Goal: Task Accomplishment & Management: Manage account settings

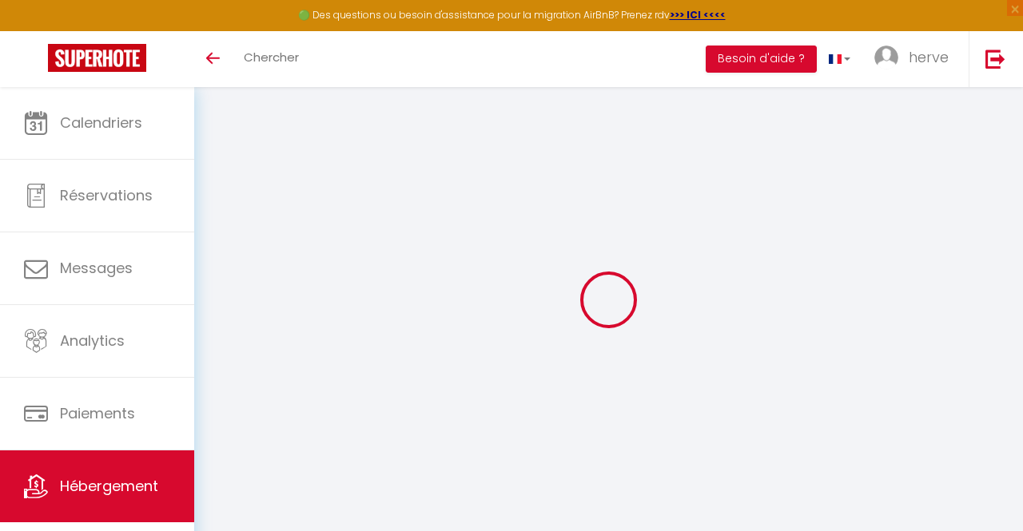
select select "houses"
select select "villa"
select select "10"
select select "2"
select select "4"
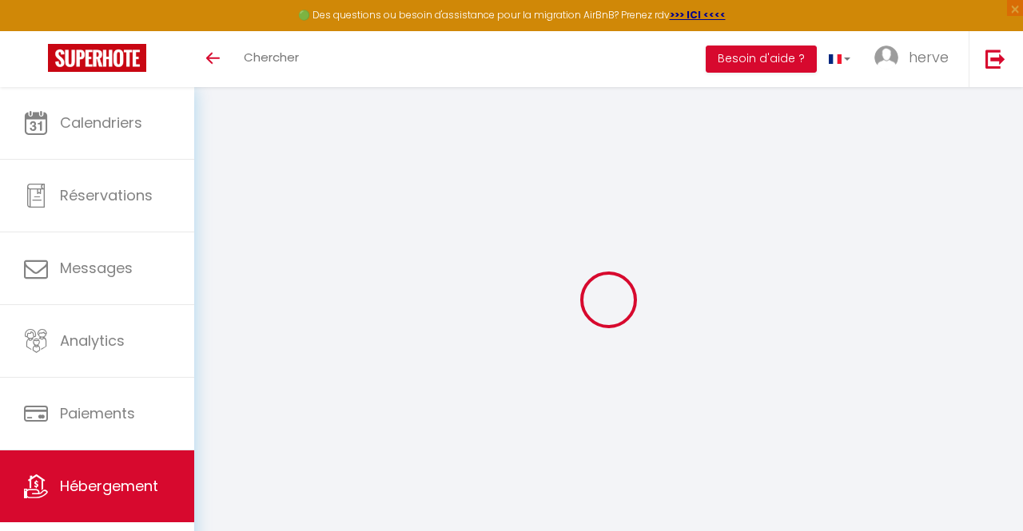
select select "2"
select select "17:00"
select select "23:45"
select select "10:00"
select select "30"
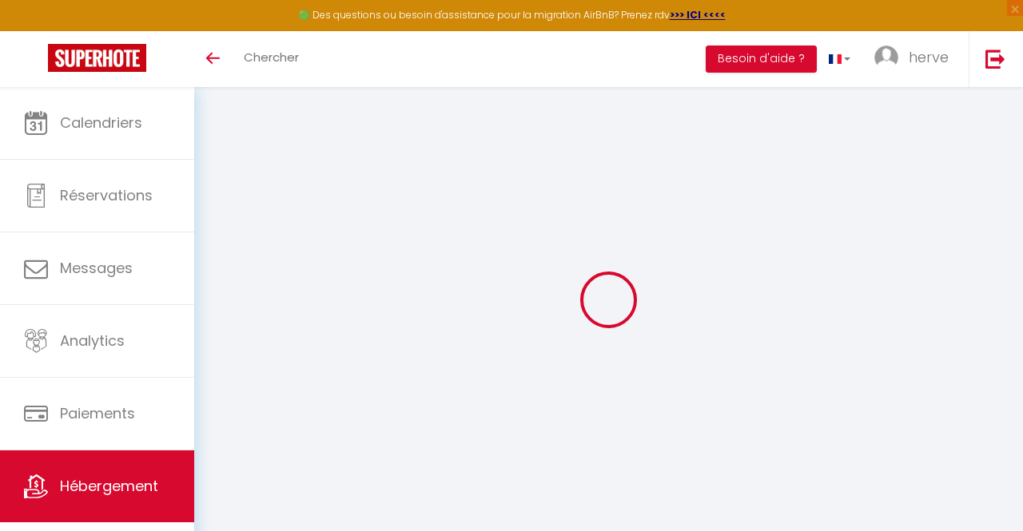
select select "120"
select select "28"
select select
checkbox input "false"
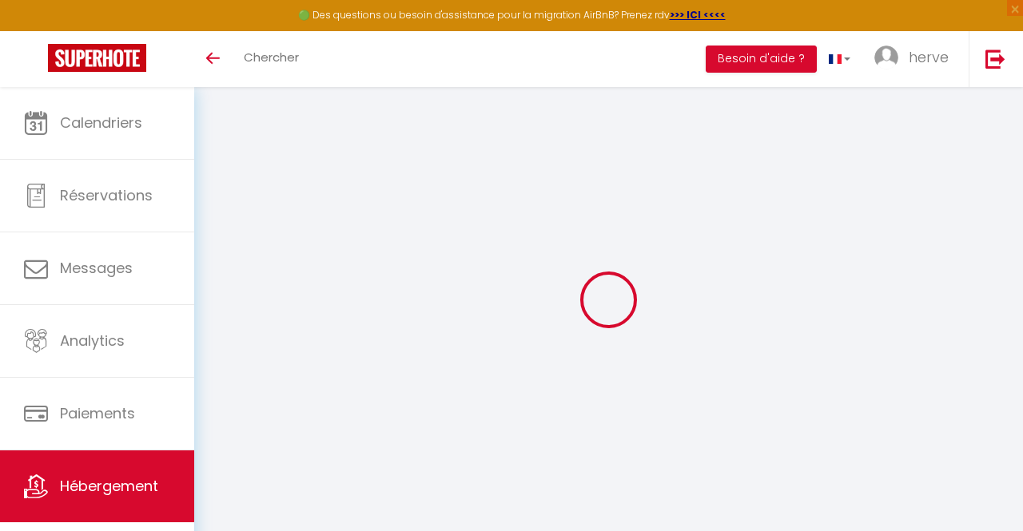
checkbox input "false"
select select
checkbox input "false"
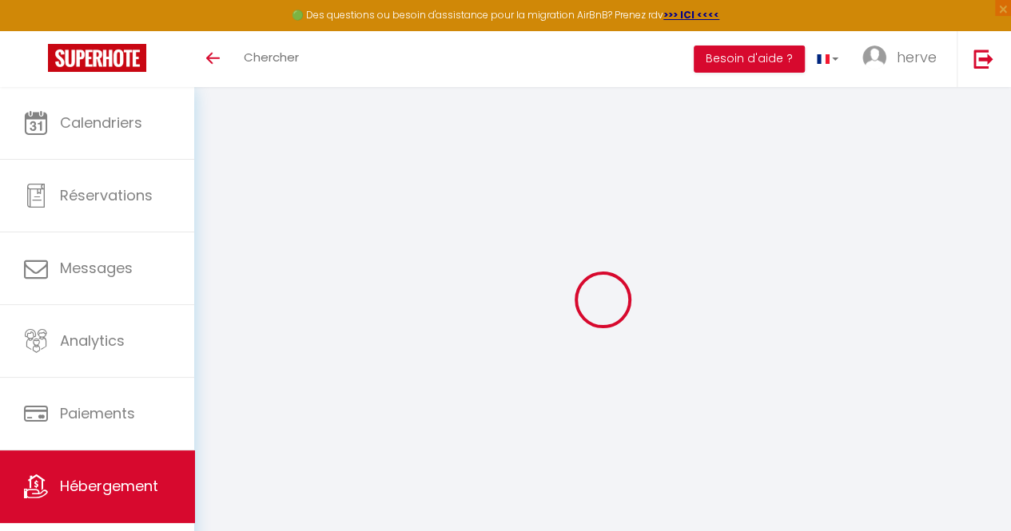
checkbox input "false"
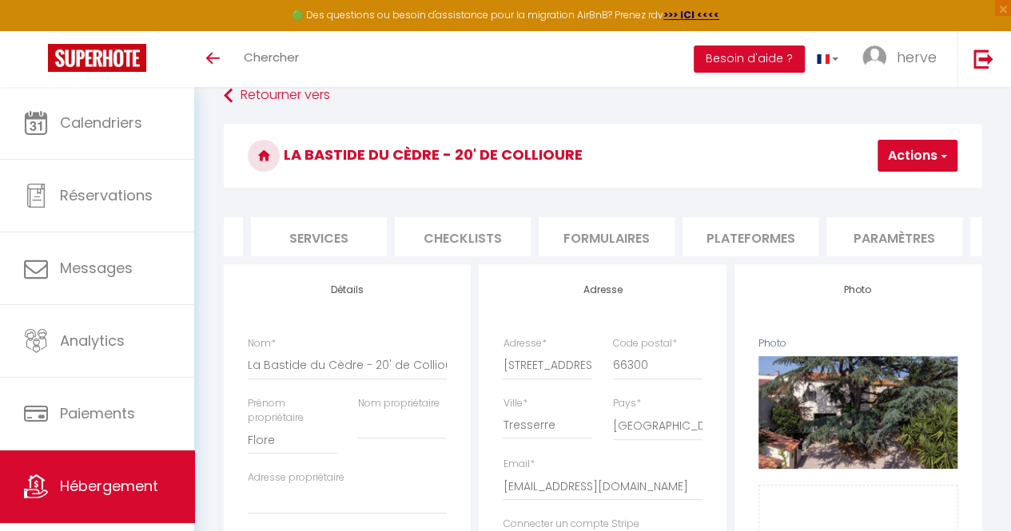
scroll to position [0, 439]
click at [707, 234] on li "Plateformes" at bounding box center [715, 236] width 136 height 39
select select
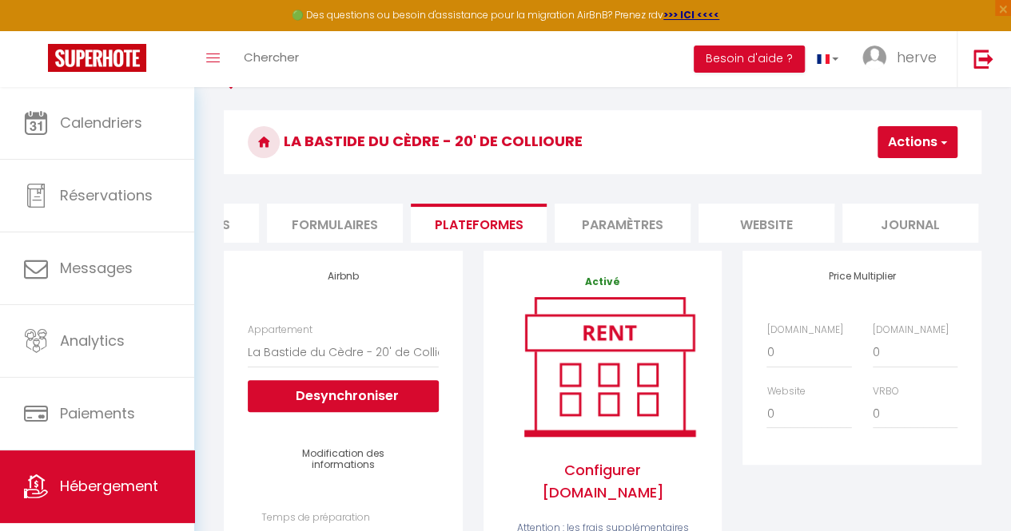
scroll to position [0, 681]
click at [610, 220] on li "Paramètres" at bounding box center [618, 223] width 136 height 39
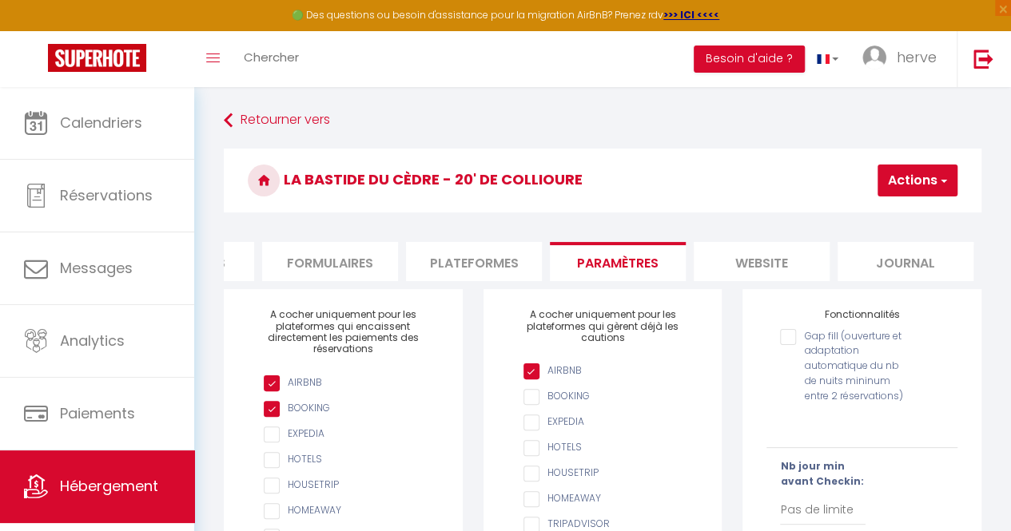
click at [750, 264] on li "website" at bounding box center [762, 261] width 136 height 39
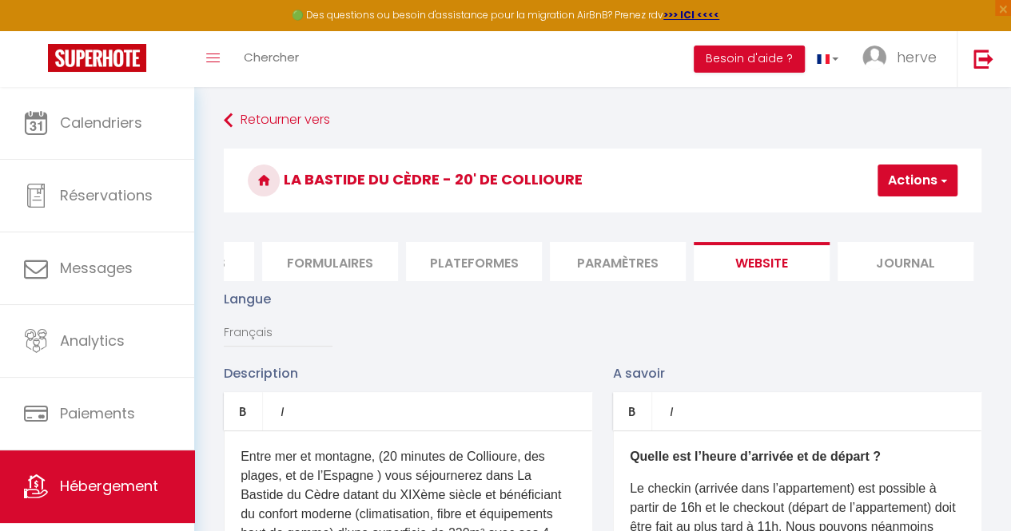
click at [890, 263] on li "Journal" at bounding box center [905, 261] width 136 height 39
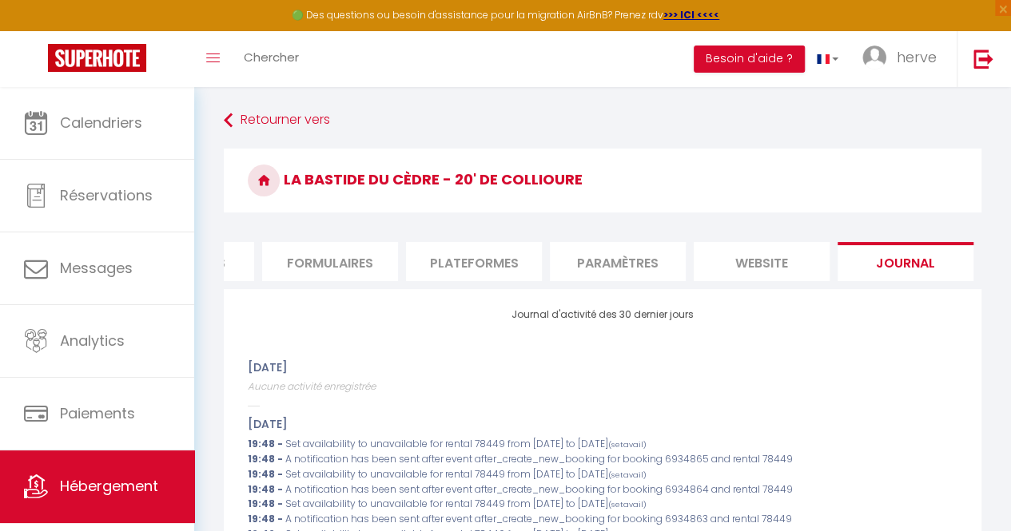
drag, startPoint x: 643, startPoint y: 277, endPoint x: 475, endPoint y: 280, distance: 168.6
click at [475, 280] on ul "Info Contrat Facture Services Checklists Formulaires Plateformes Paramètres web…" at bounding box center [602, 261] width 757 height 39
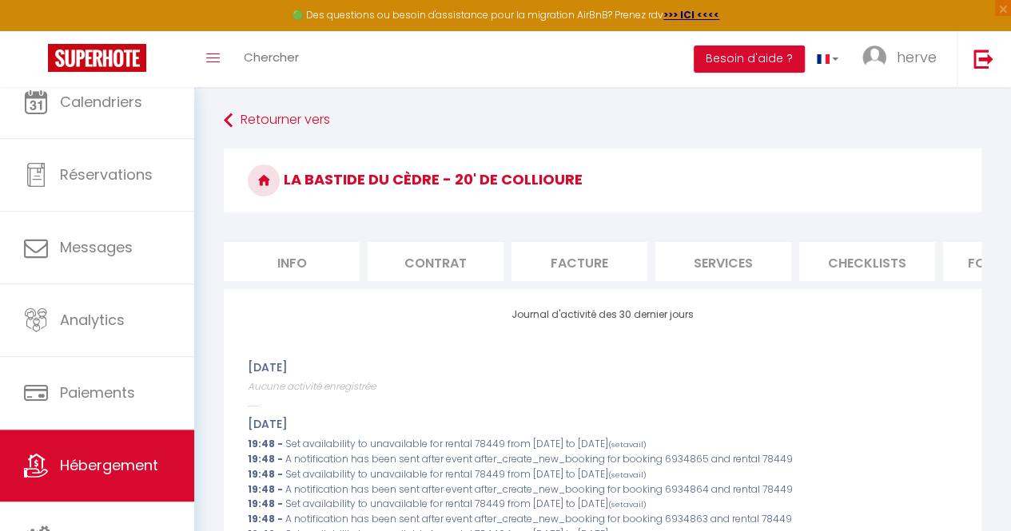
click at [309, 261] on li "Info" at bounding box center [292, 261] width 136 height 39
select select
checkbox input "false"
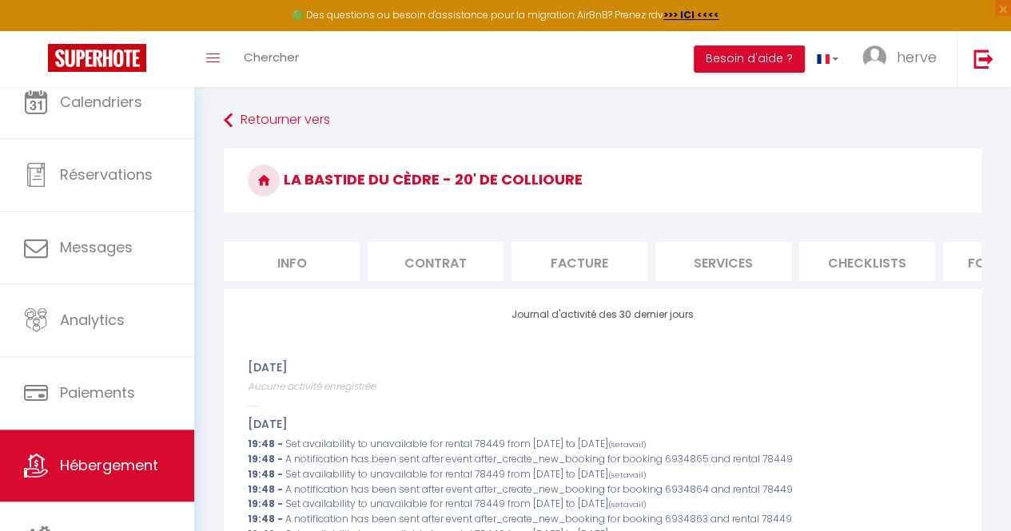
checkbox input "false"
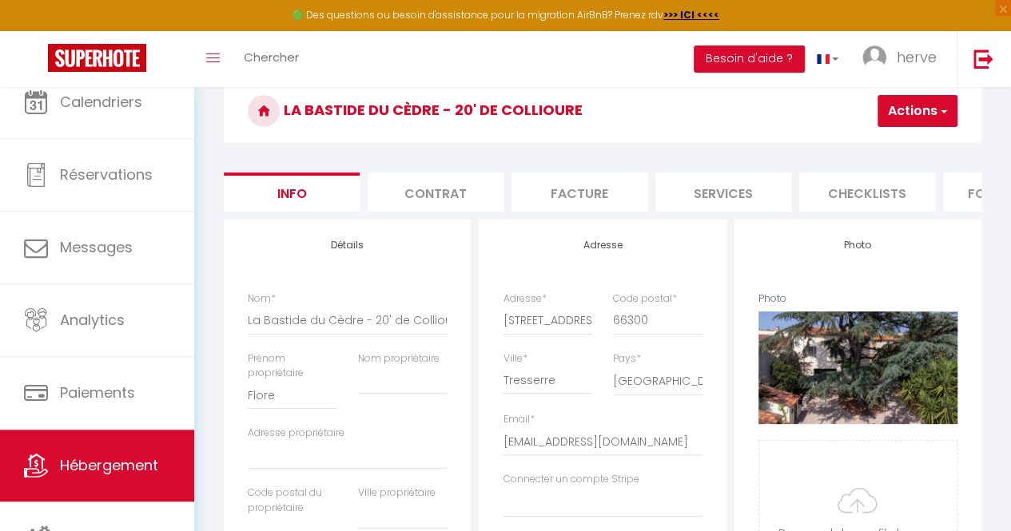
scroll to position [66, 0]
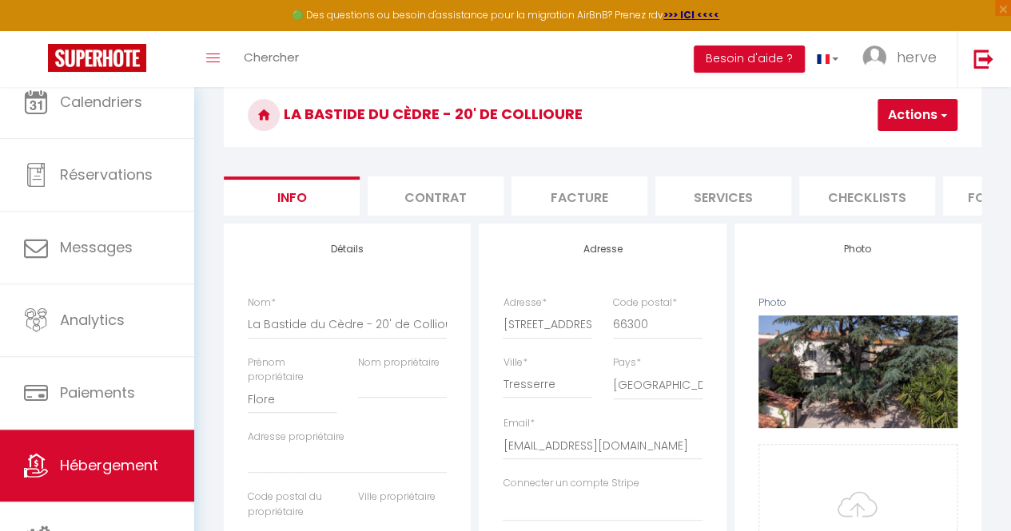
click at [456, 184] on li "Contrat" at bounding box center [436, 196] width 136 height 39
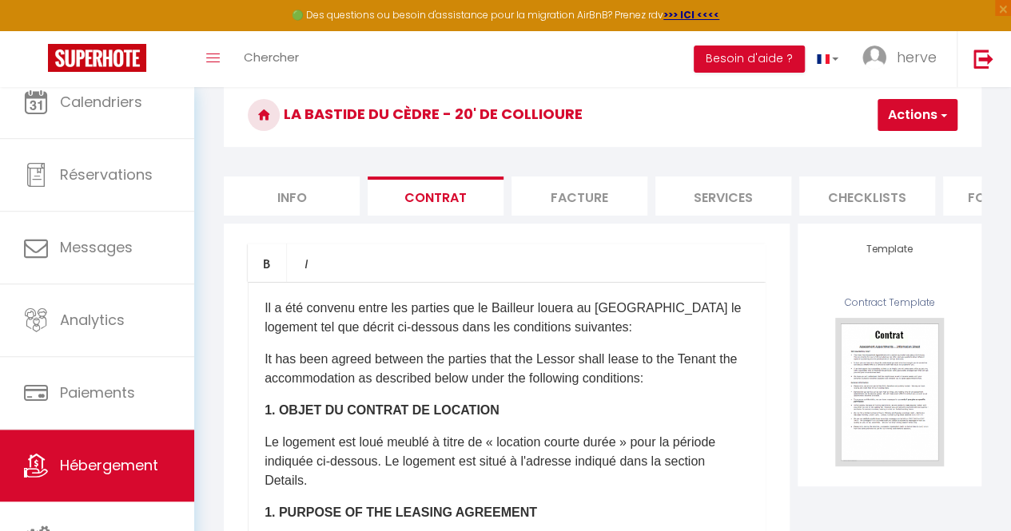
click at [563, 191] on li "Facture" at bounding box center [579, 196] width 136 height 39
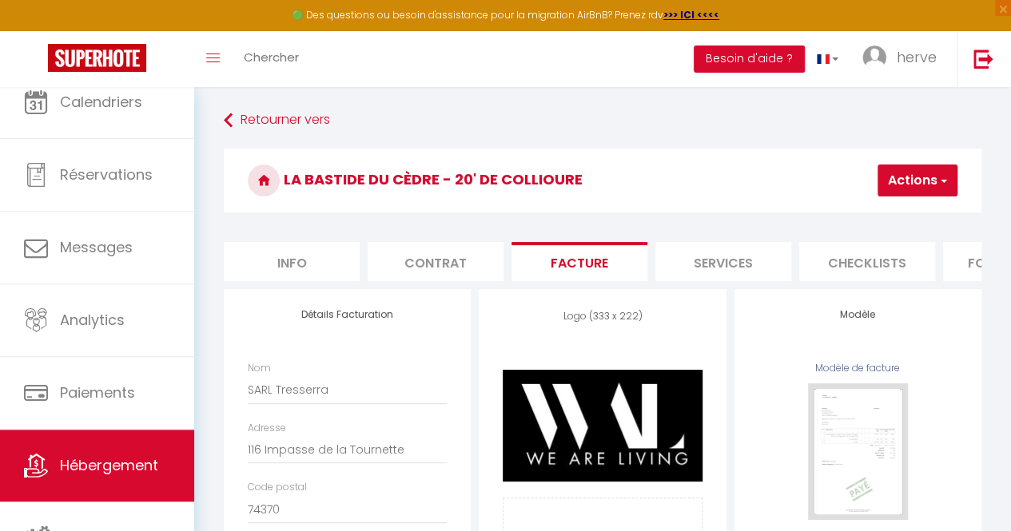
click at [736, 267] on li "Services" at bounding box center [723, 261] width 136 height 39
select select
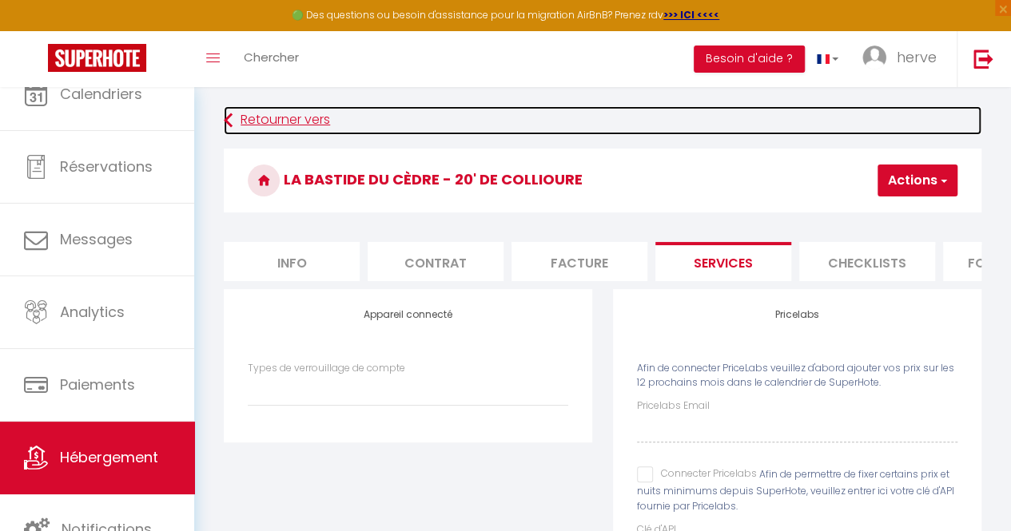
click at [291, 125] on link "Retourner vers" at bounding box center [602, 120] width 757 height 29
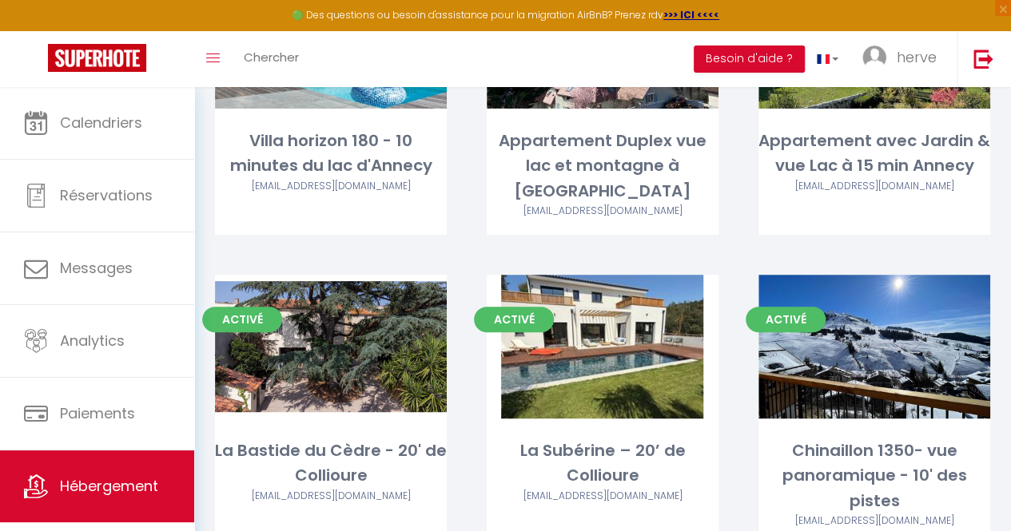
scroll to position [241, 0]
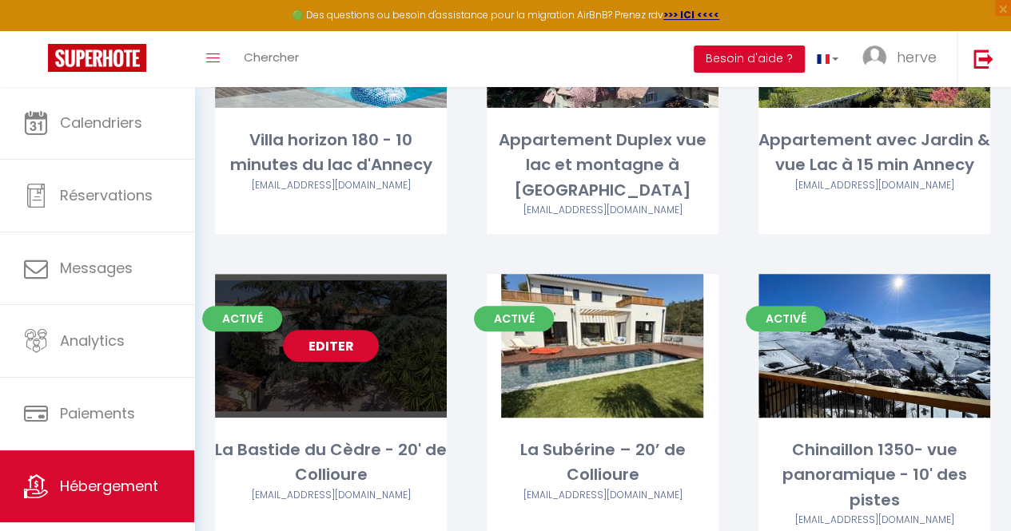
click at [315, 330] on link "Editer" at bounding box center [331, 346] width 96 height 32
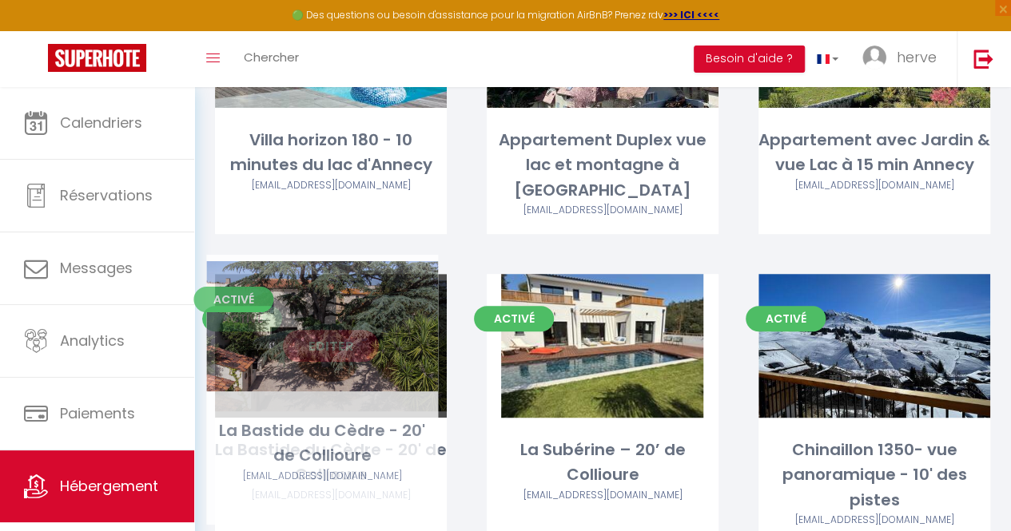
click at [323, 336] on div "Editer" at bounding box center [331, 346] width 232 height 144
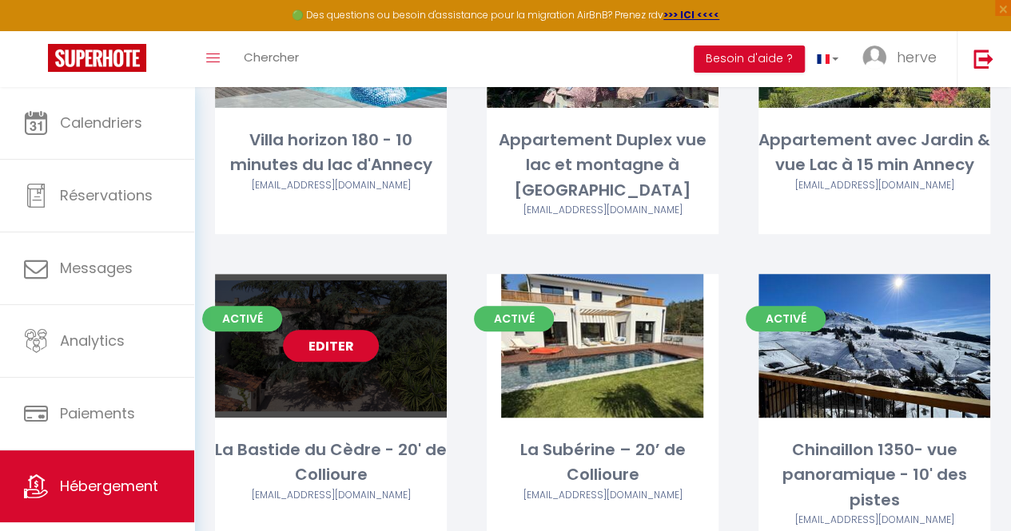
click at [347, 330] on link "Editer" at bounding box center [331, 346] width 96 height 32
select select "3"
select select "2"
select select "1"
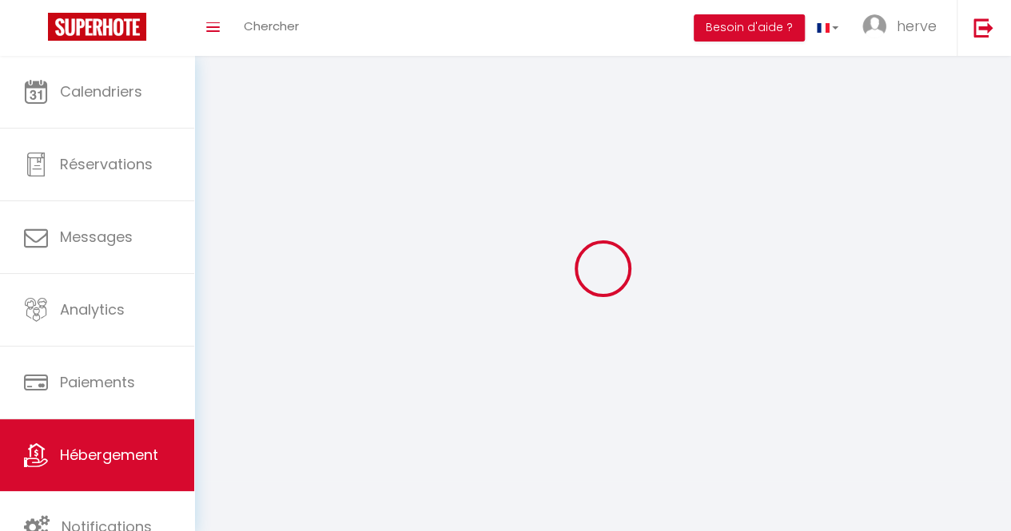
select select
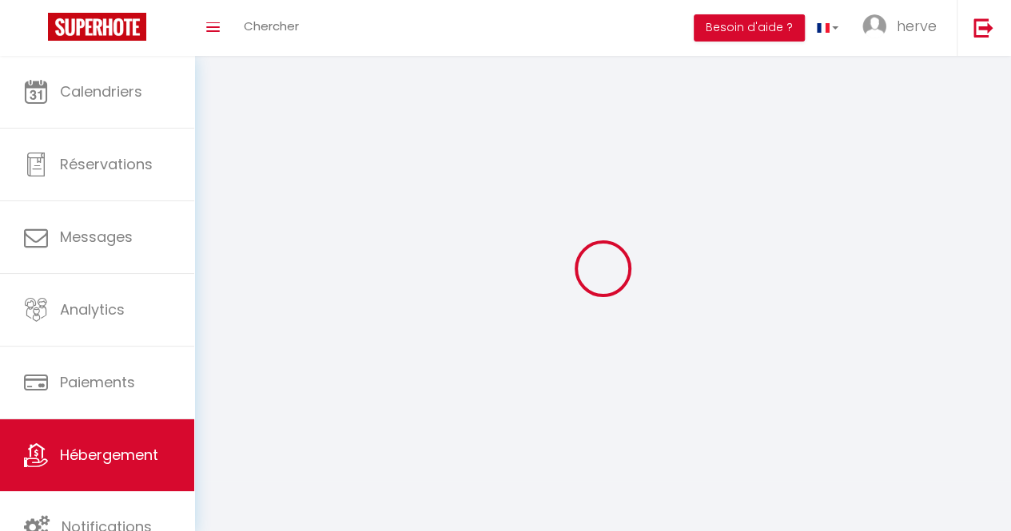
select select
checkbox input "false"
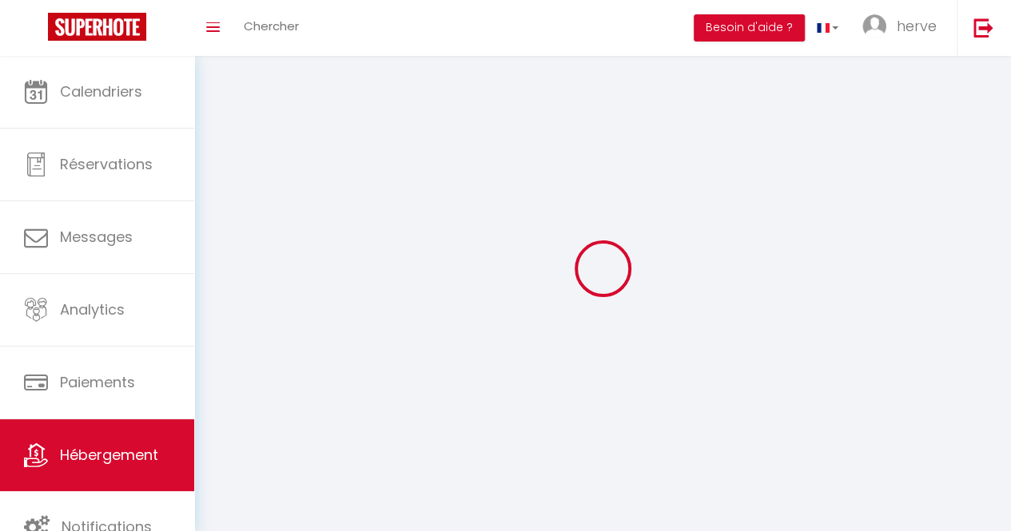
select select
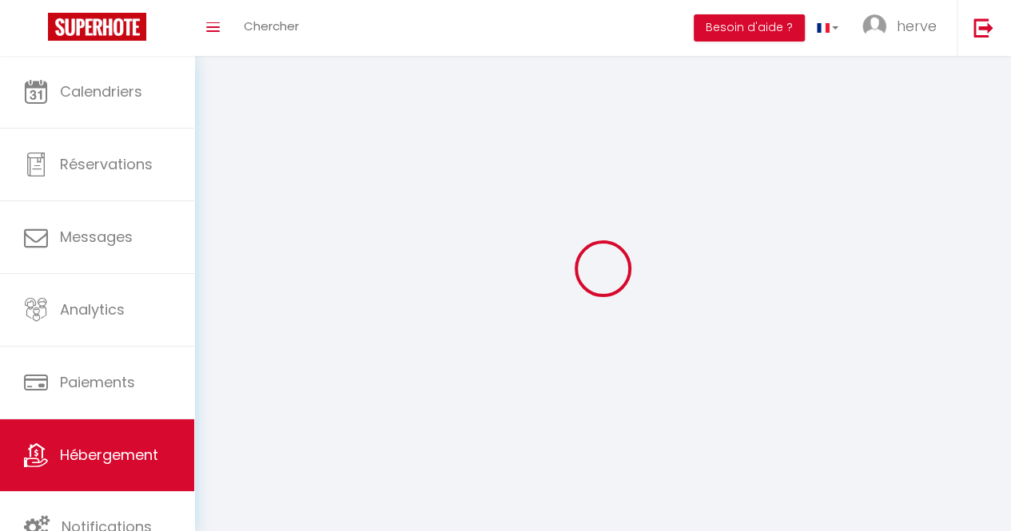
select select
checkbox input "false"
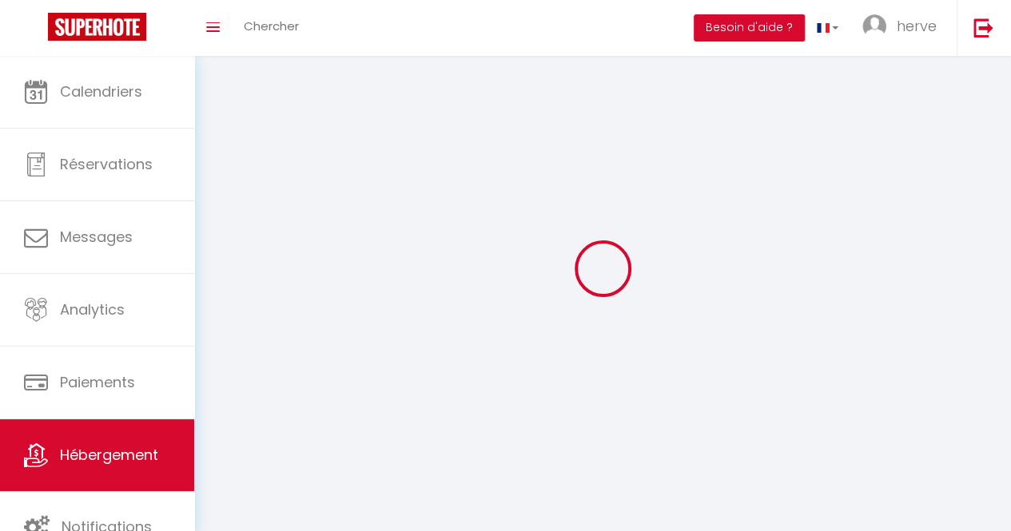
checkbox input "false"
select select
select select "28"
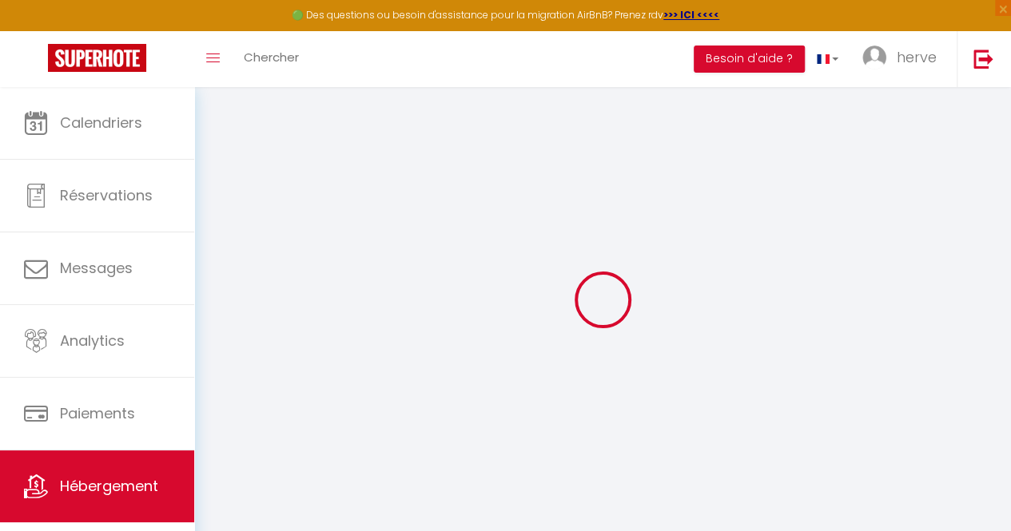
select select
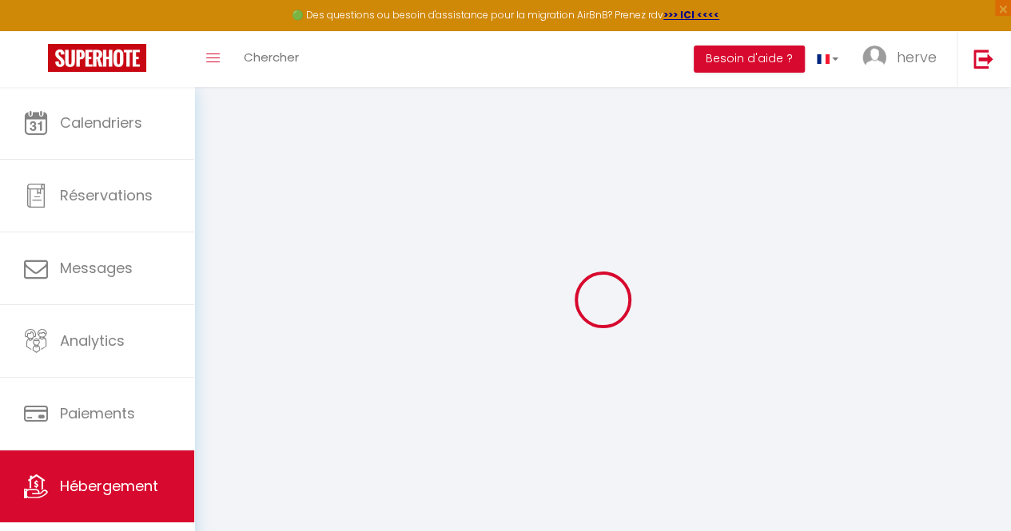
select select
checkbox input "false"
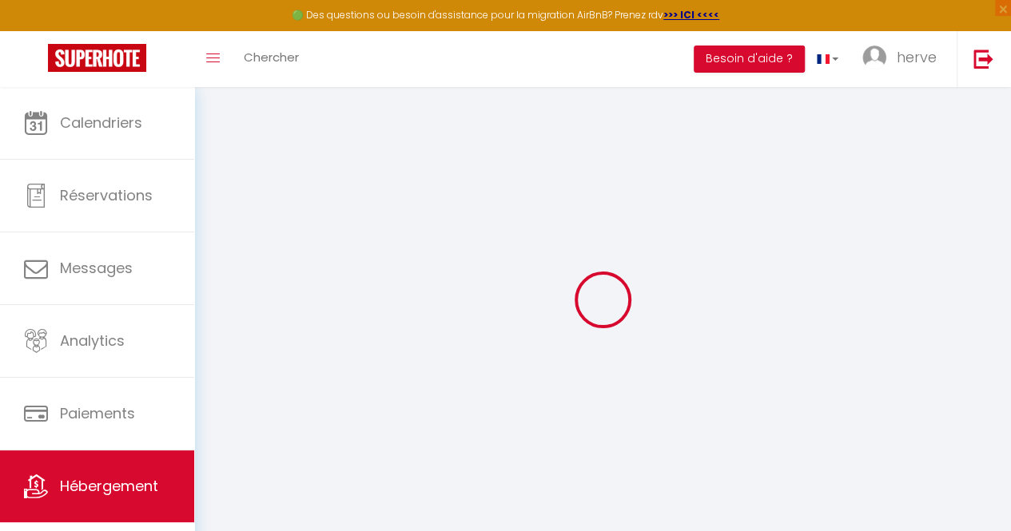
select select
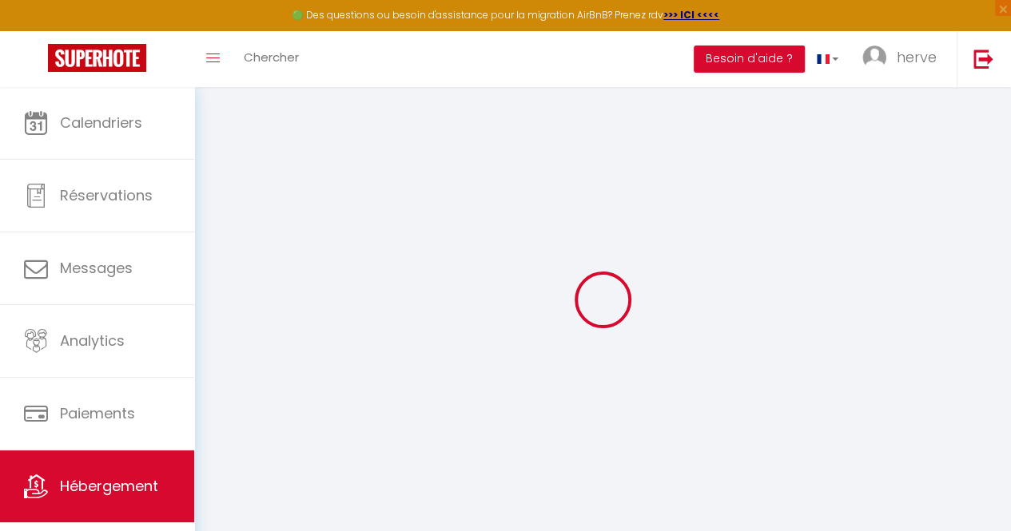
select select
checkbox input "false"
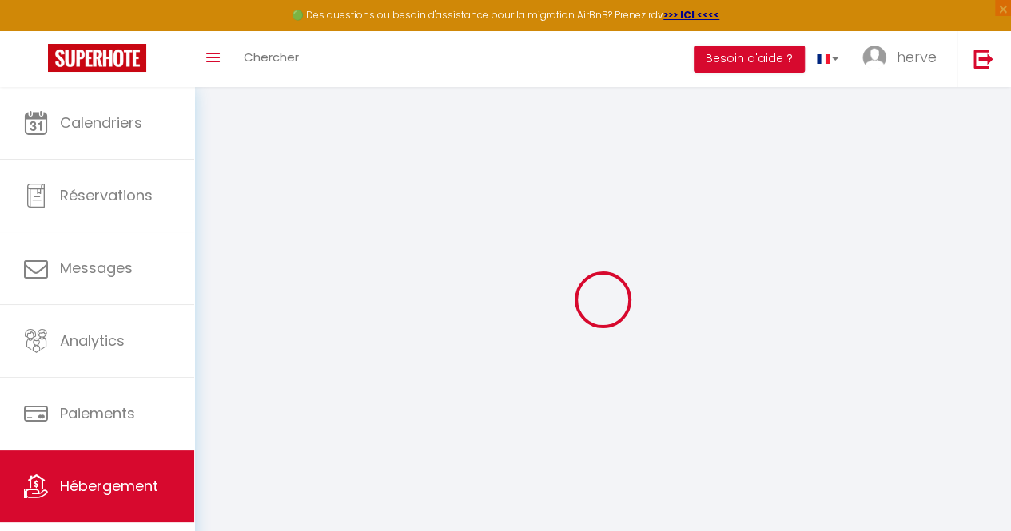
checkbox input "false"
select select
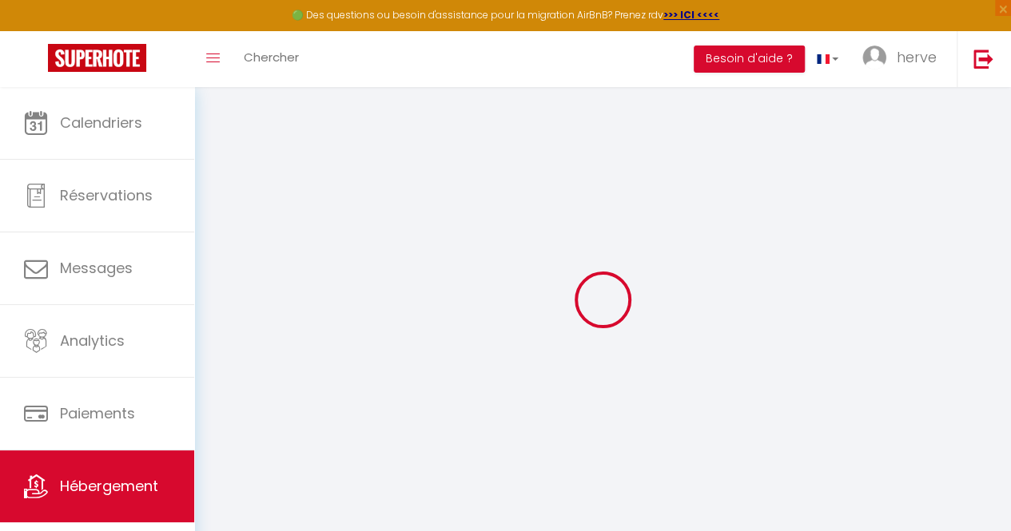
select select
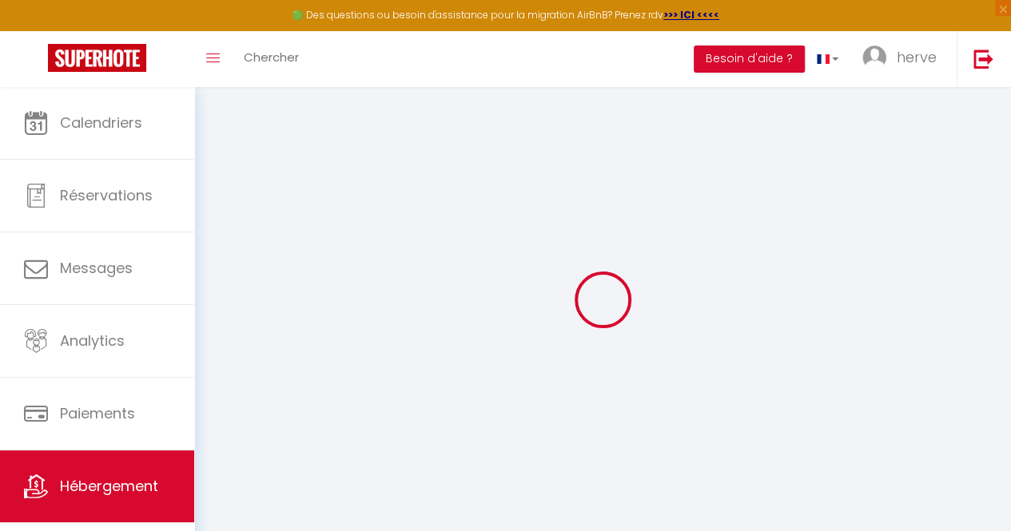
checkbox input "false"
select select
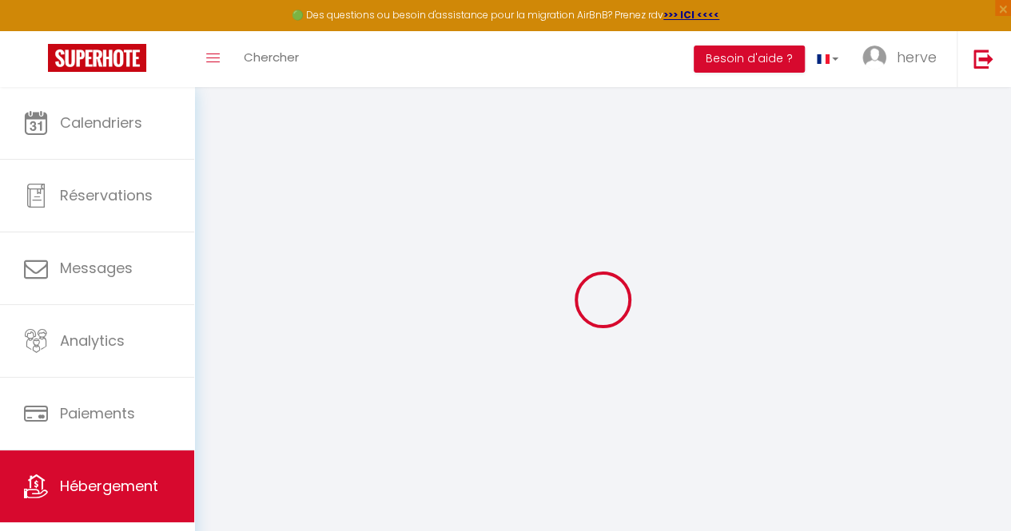
select select
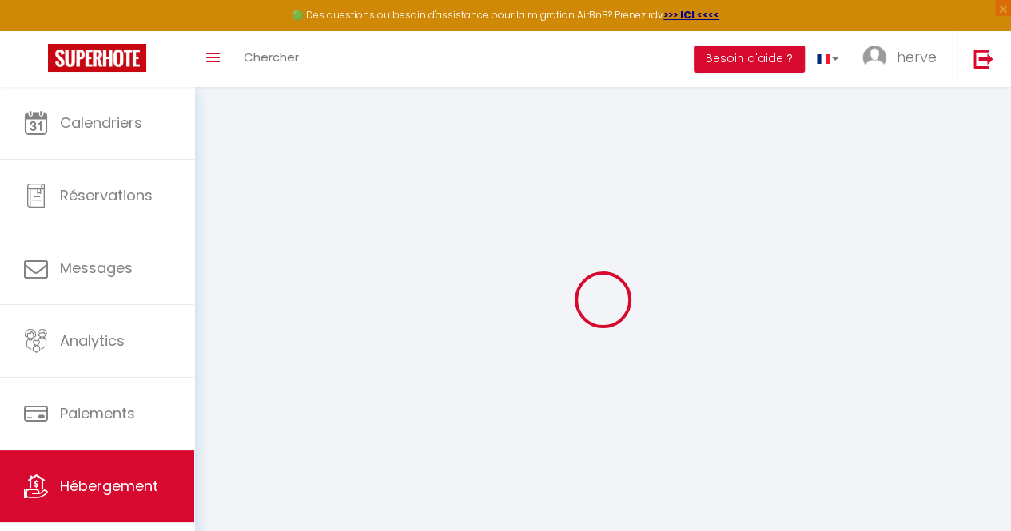
select select
checkbox input "false"
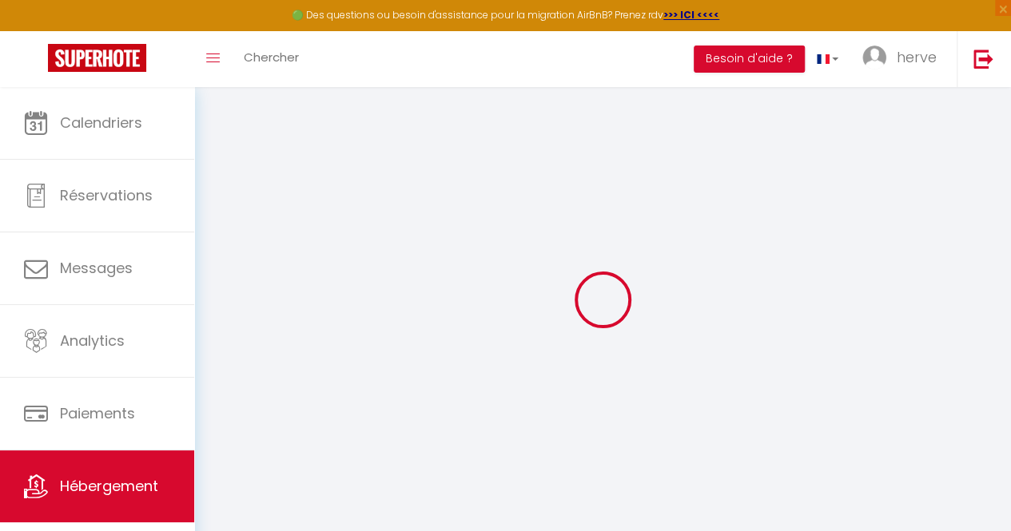
checkbox input "false"
select select
type input "La Bastide du Cèdre - 20' de Collioure"
type input "Flore"
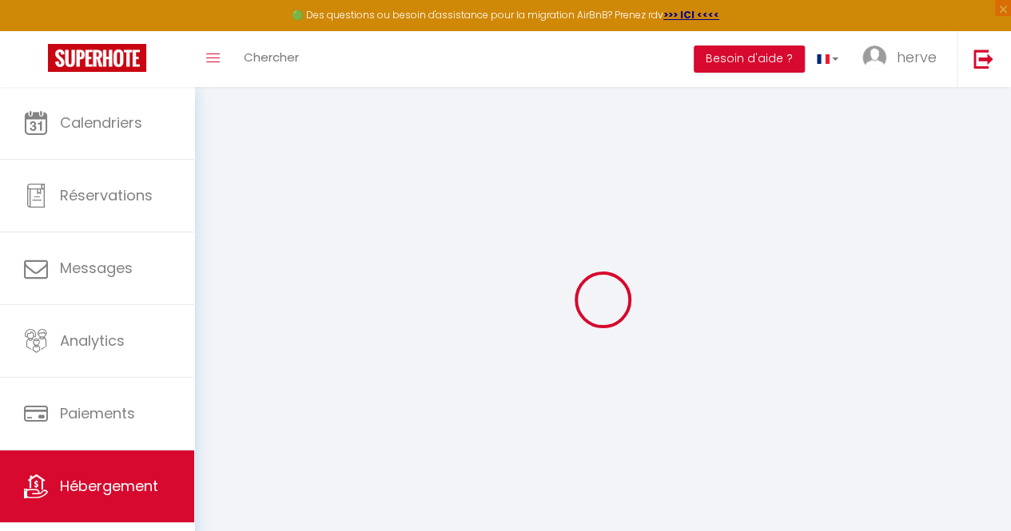
select select "houses"
select select "10"
select select "4"
select select "2"
type input "330"
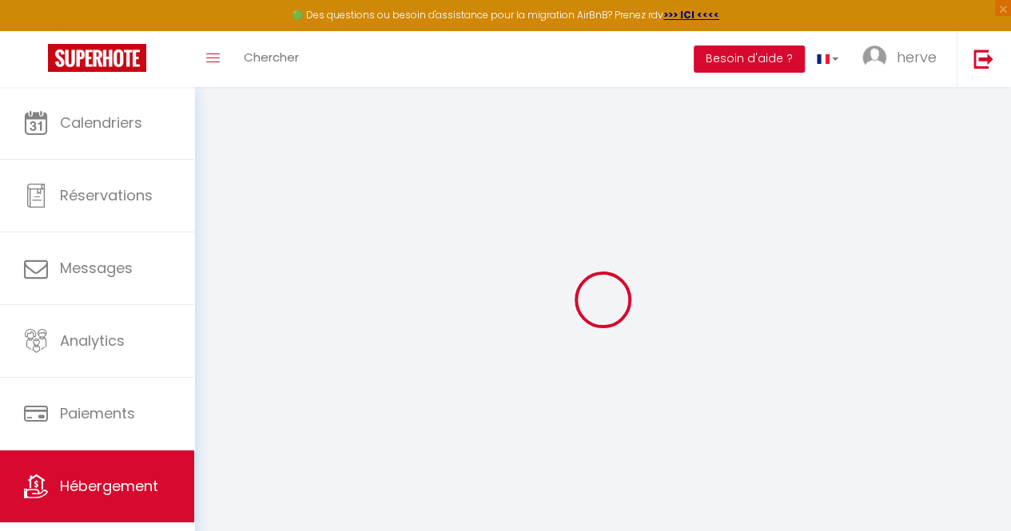
type input "300"
type input "0.65"
type input "10"
select select
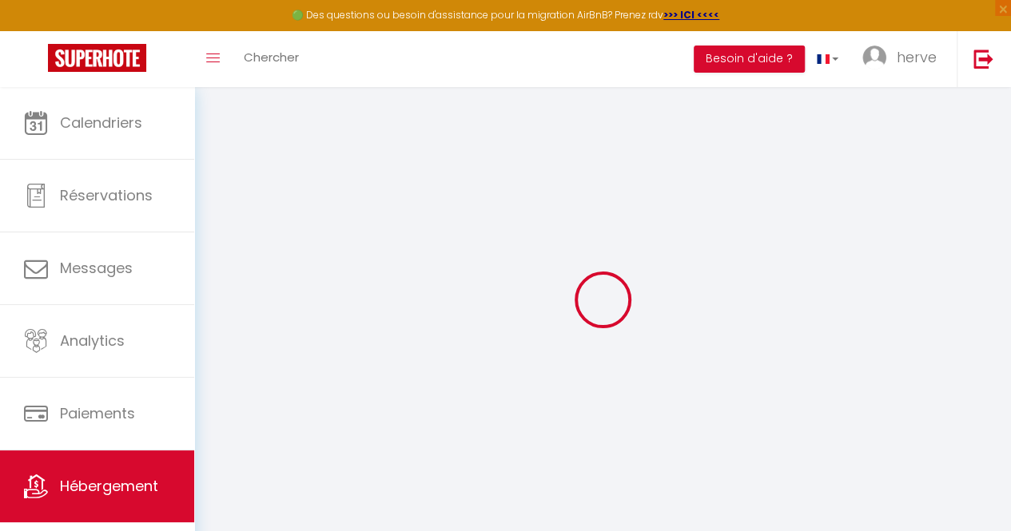
select select
type input "[STREET_ADDRESS]"
type input "66300"
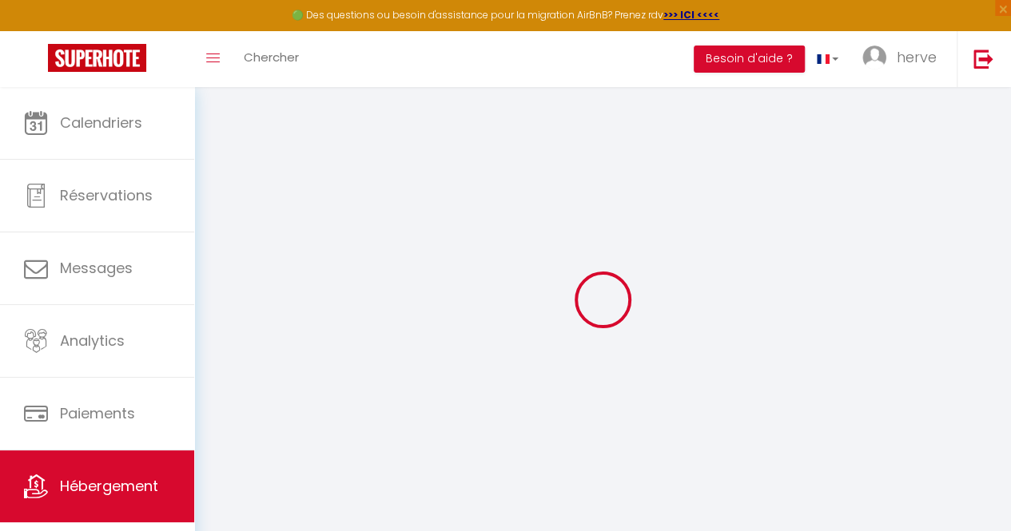
type input "Tresserre"
type input "[EMAIL_ADDRESS][DOMAIN_NAME]"
select select
checkbox input "false"
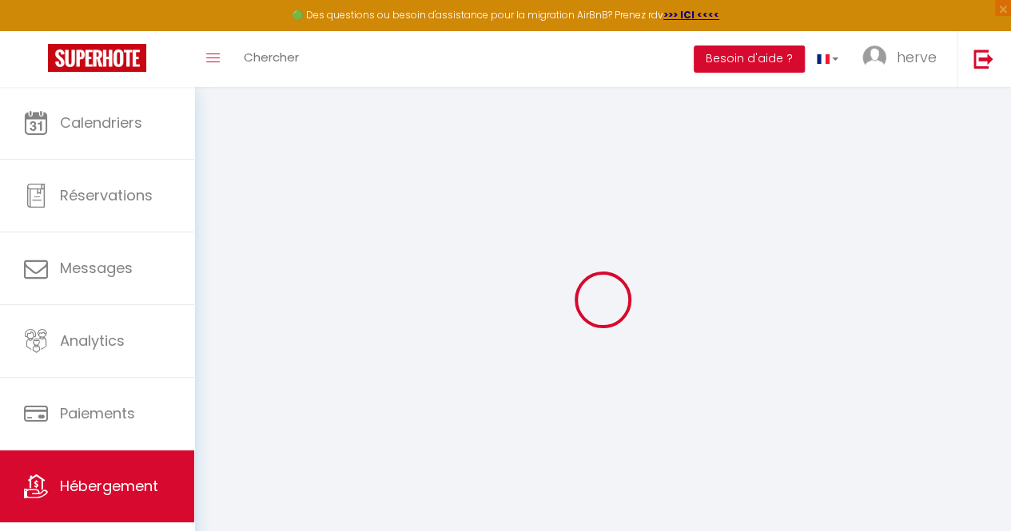
checkbox input "false"
type input "0"
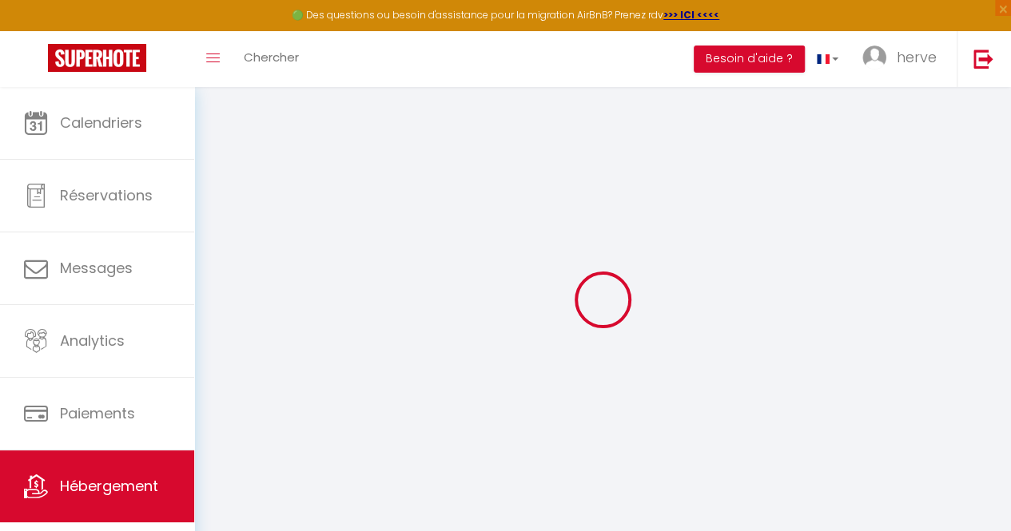
type input "0"
select select
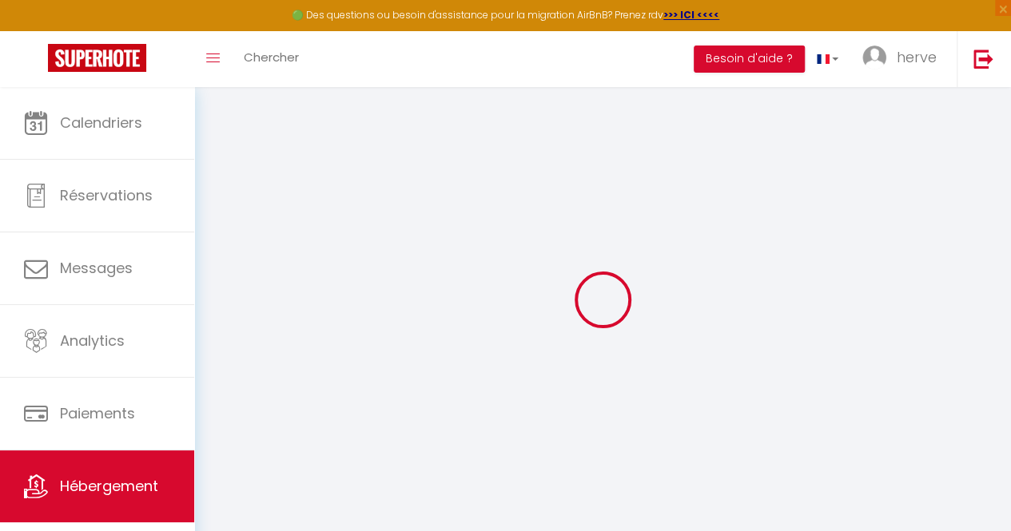
select select
checkbox input "false"
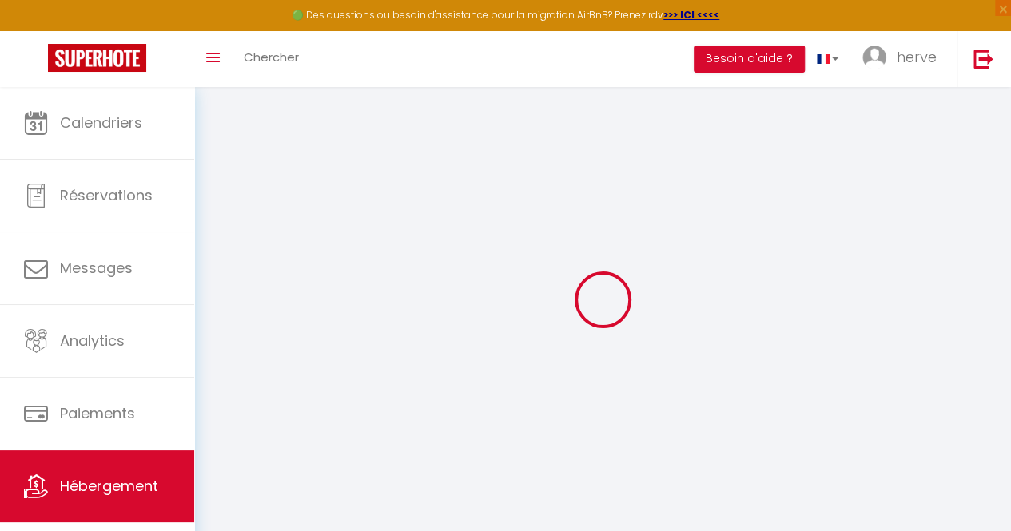
checkbox input "false"
select select
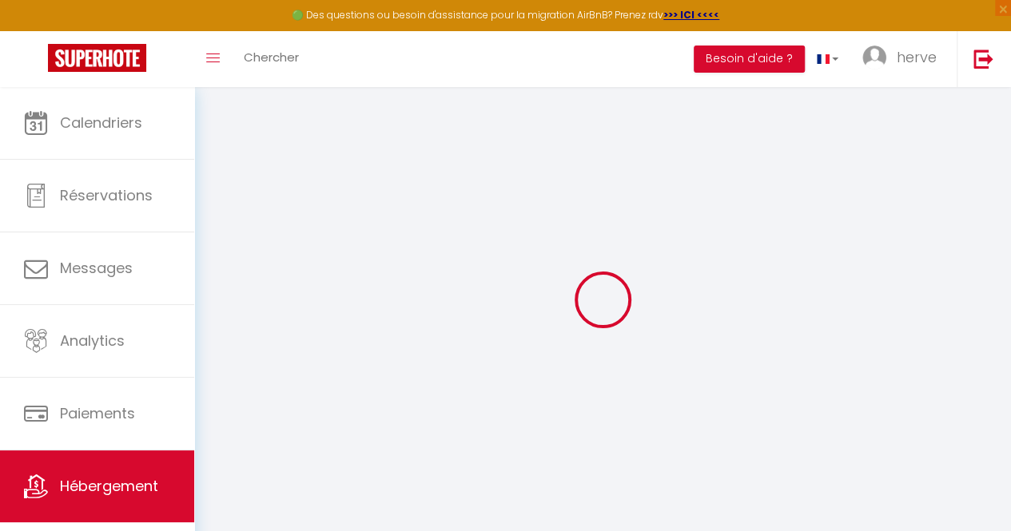
select select
checkbox input "false"
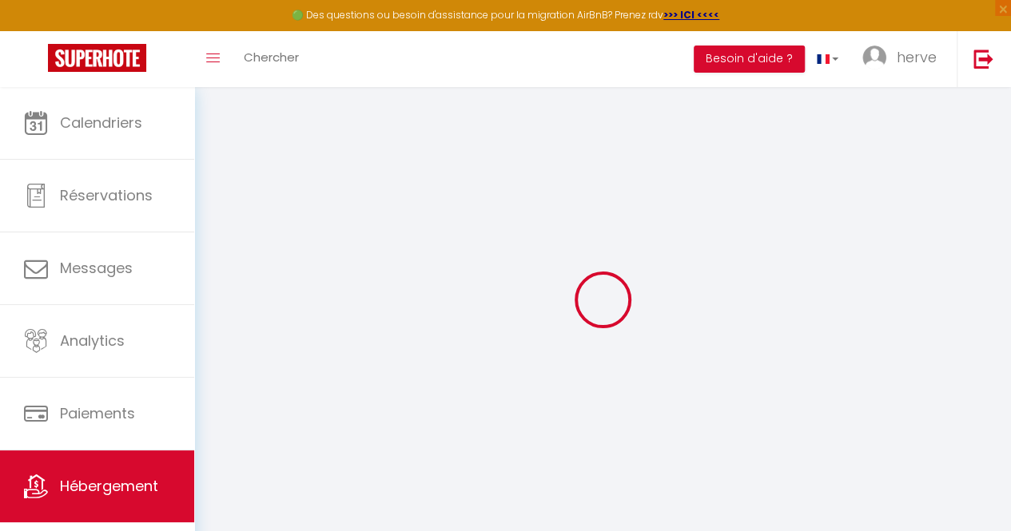
checkbox input "false"
select select "villa"
select select
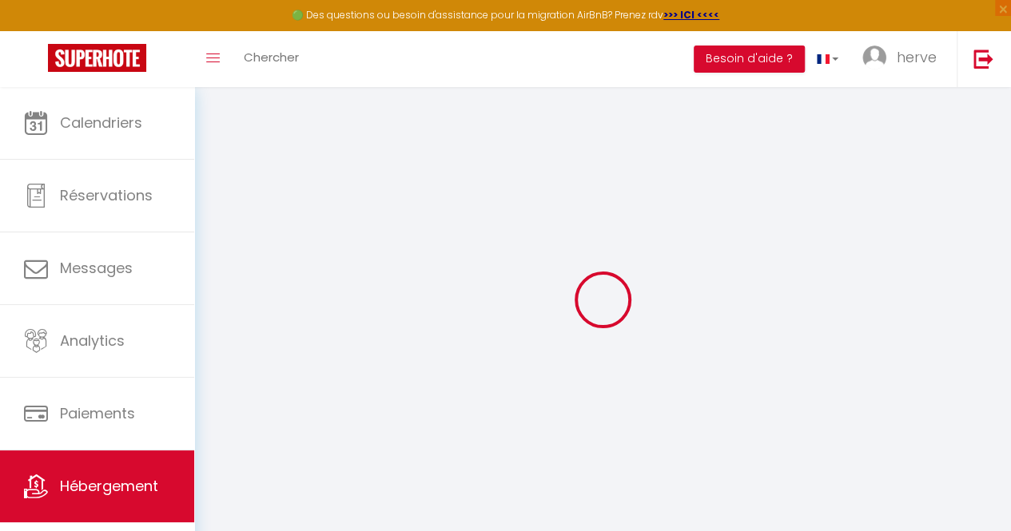
select select
checkbox input "false"
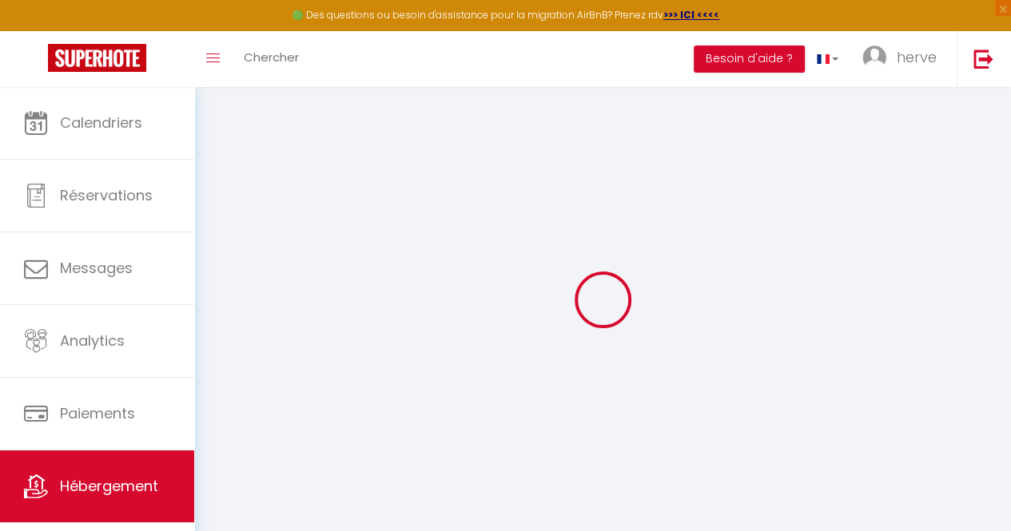
checkbox input "false"
select select
checkbox input "false"
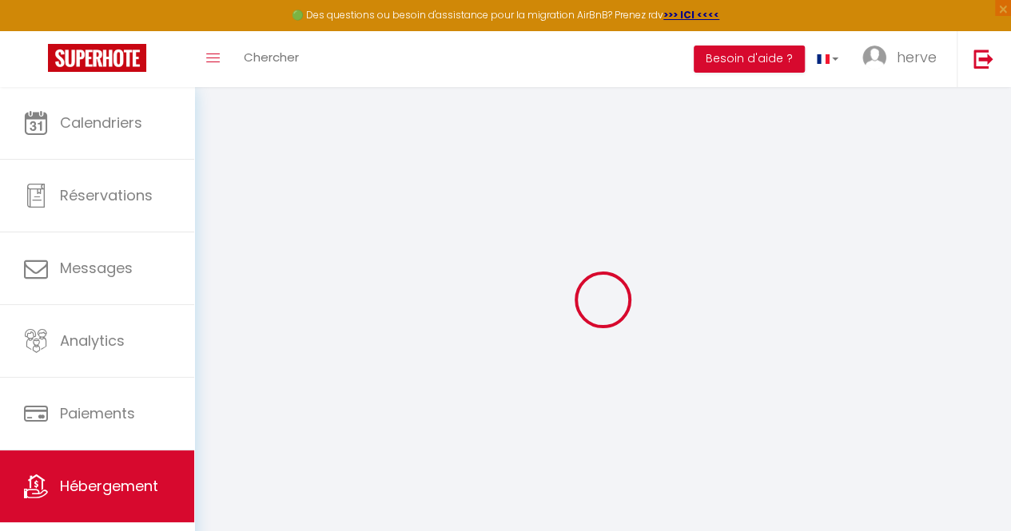
checkbox input "false"
select select
checkbox input "false"
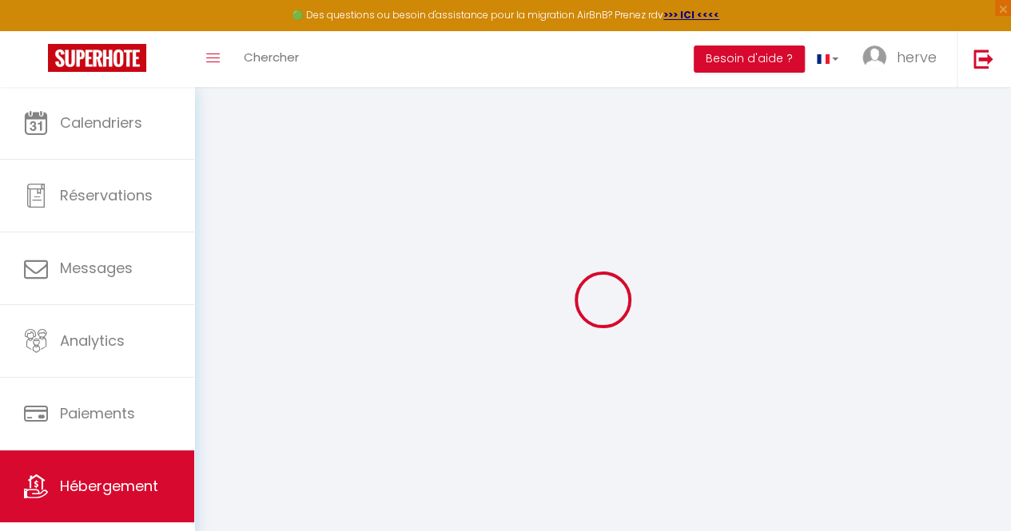
checkbox input "false"
select select
checkbox input "false"
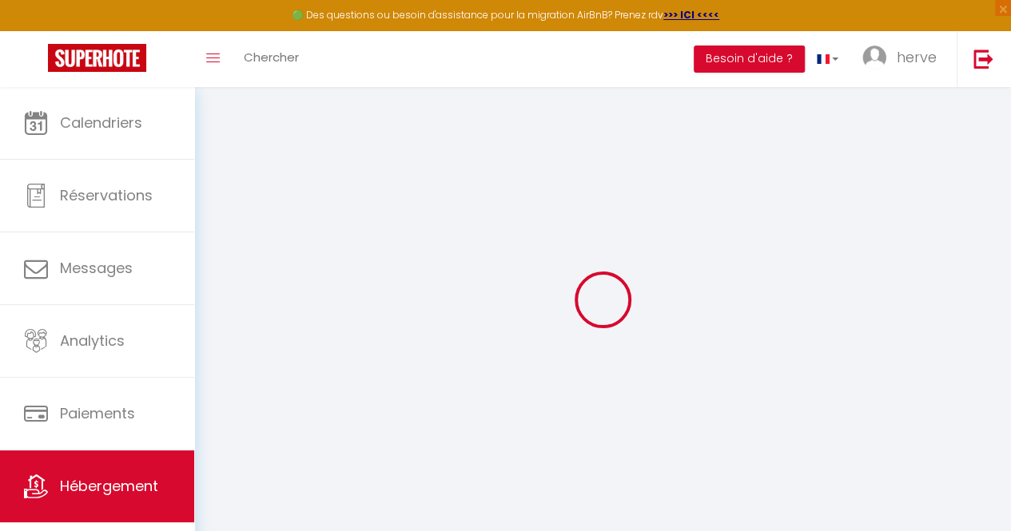
checkbox input "false"
select select "17:00"
select select "23:45"
select select "10:00"
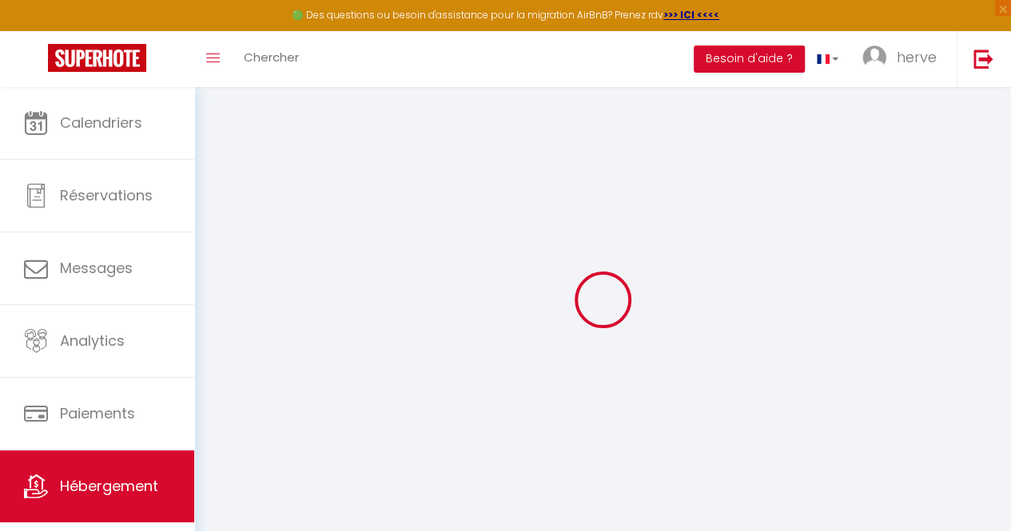
select select "30"
select select "120"
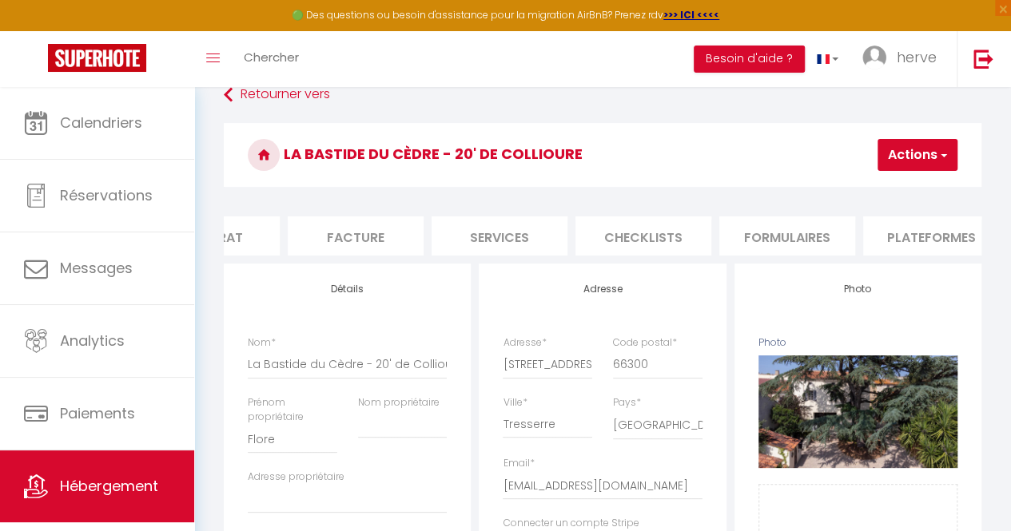
scroll to position [0, 256]
click at [929, 236] on li "Plateformes" at bounding box center [899, 236] width 136 height 39
select select
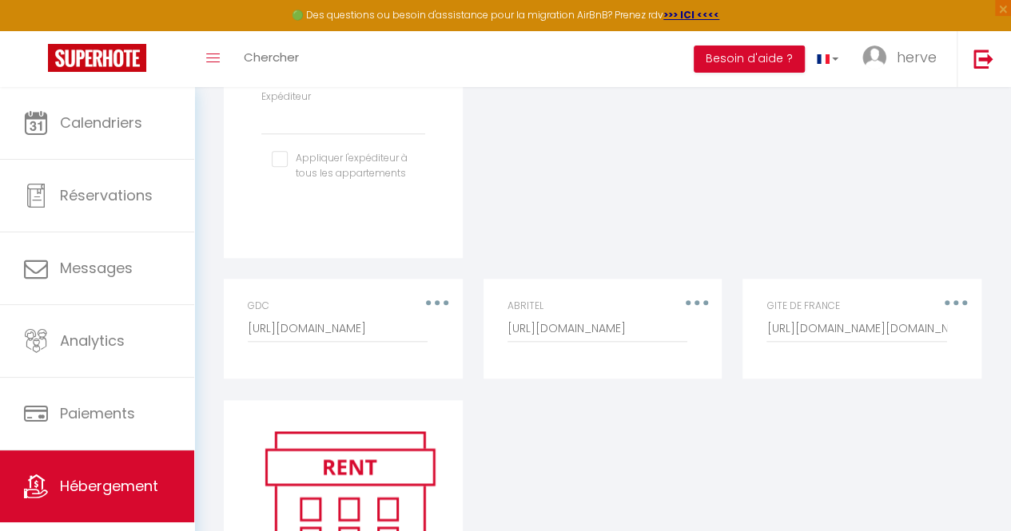
scroll to position [791, 0]
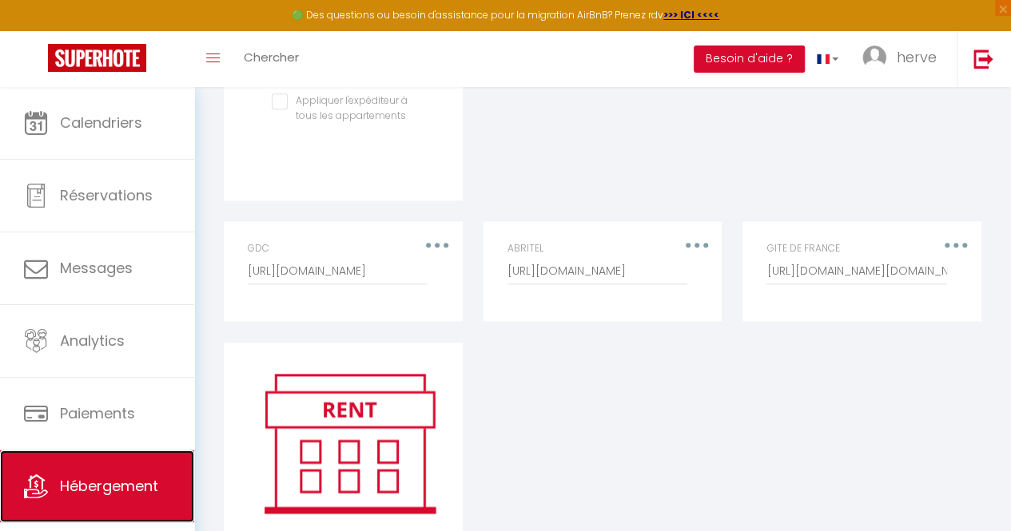
click at [117, 491] on span "Hébergement" at bounding box center [109, 486] width 98 height 20
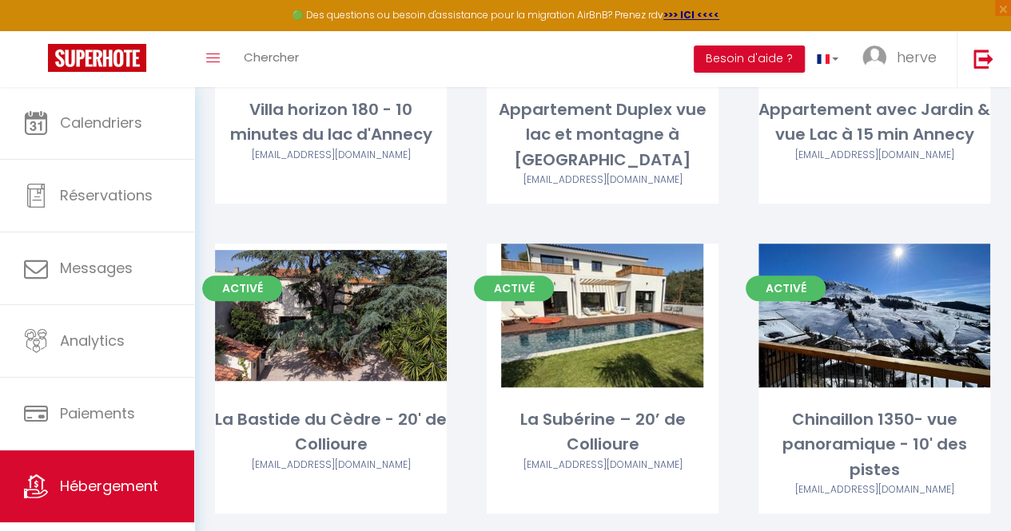
scroll to position [288, 0]
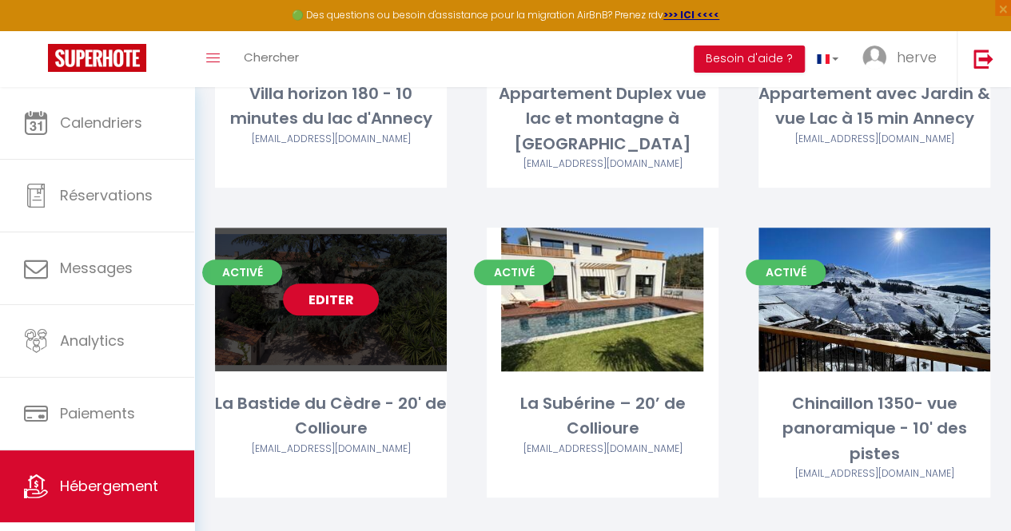
click at [324, 295] on div "Editer" at bounding box center [331, 300] width 232 height 144
click at [334, 284] on link "Editer" at bounding box center [331, 300] width 96 height 32
select select "3"
select select "2"
select select "1"
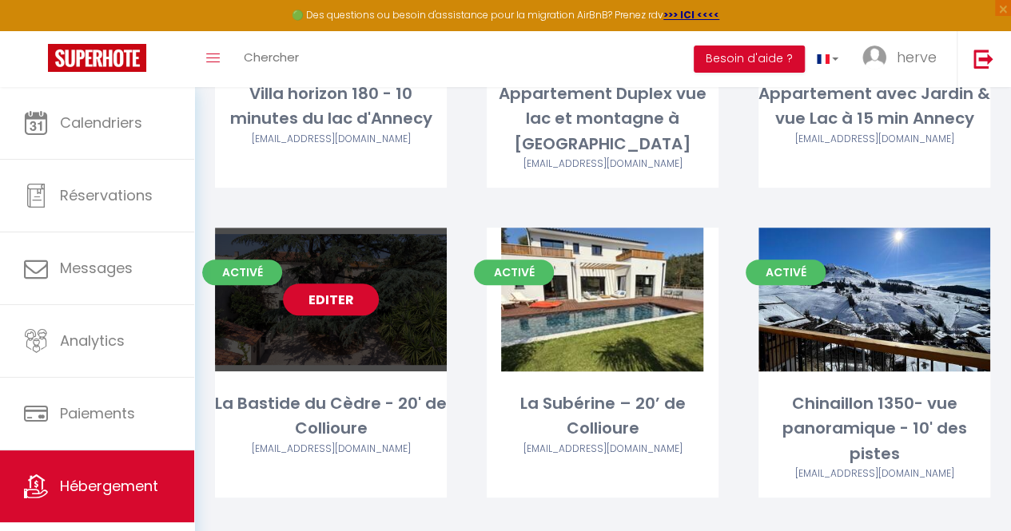
select select "1"
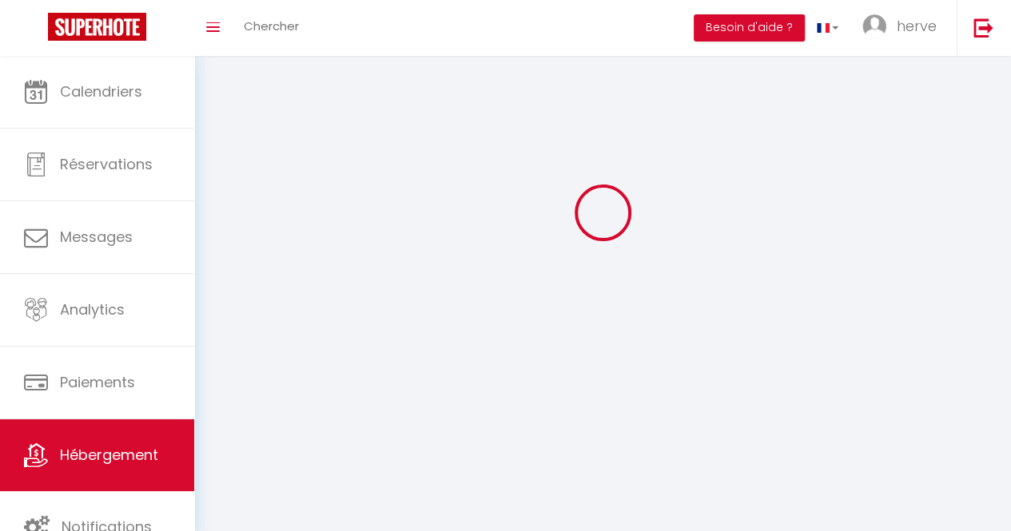
select select
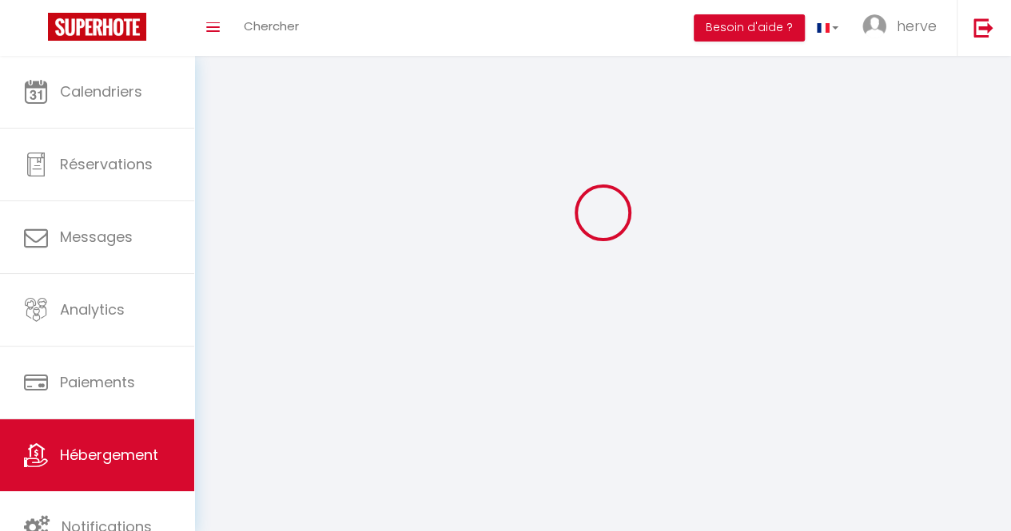
select select
checkbox input "false"
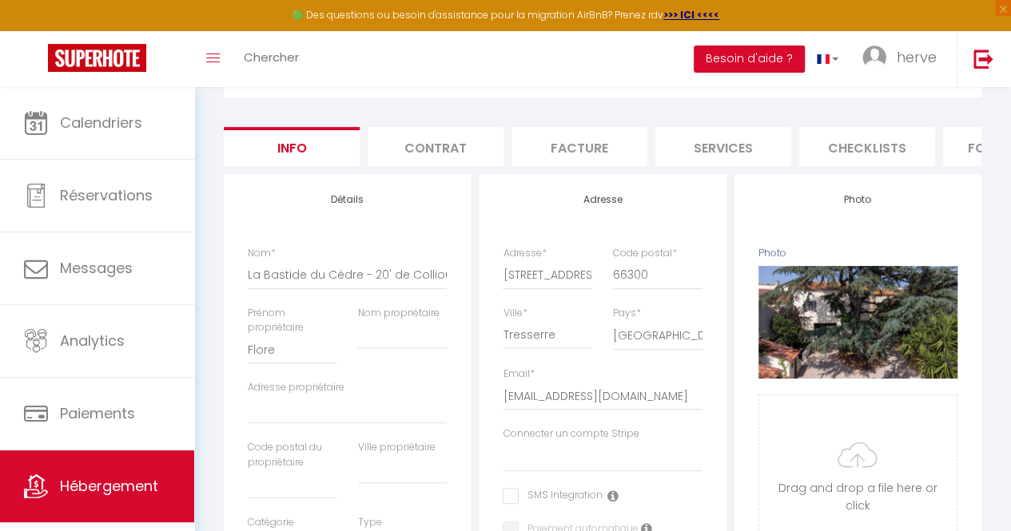
scroll to position [93, 0]
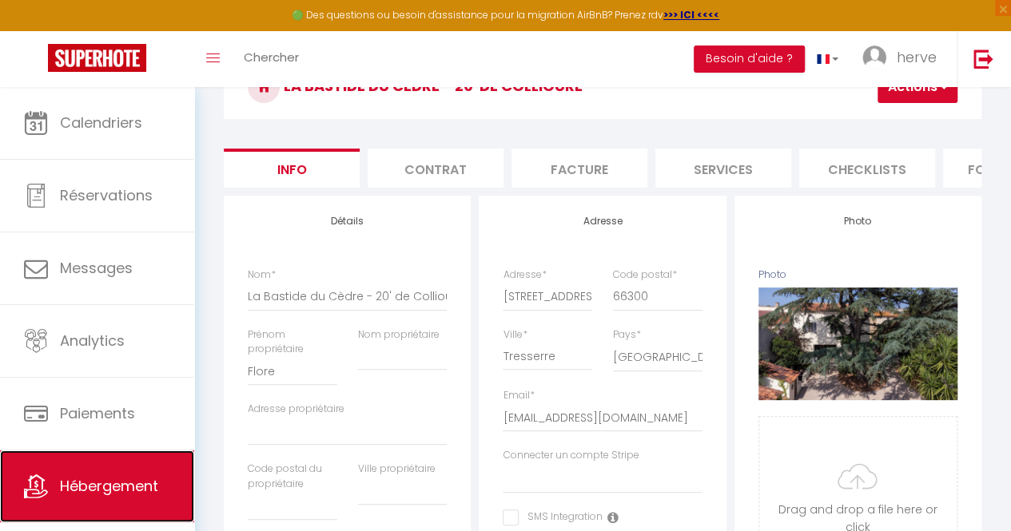
click at [125, 489] on span "Hébergement" at bounding box center [109, 486] width 98 height 20
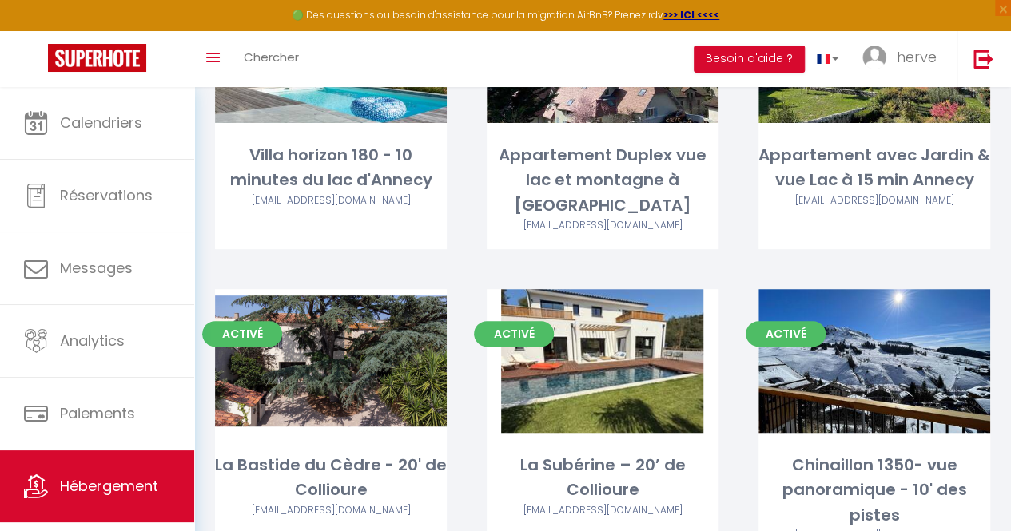
scroll to position [217, 0]
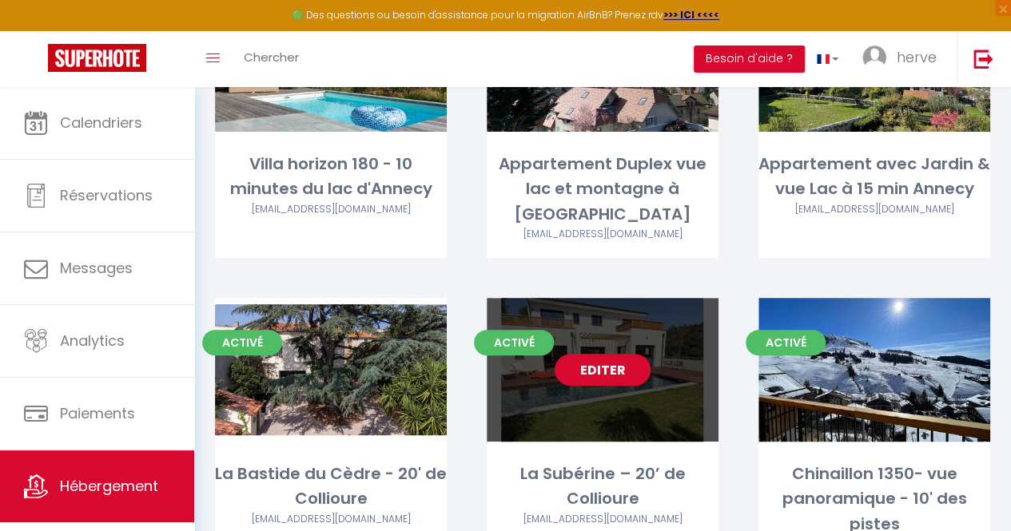
click at [600, 354] on link "Editer" at bounding box center [603, 370] width 96 height 32
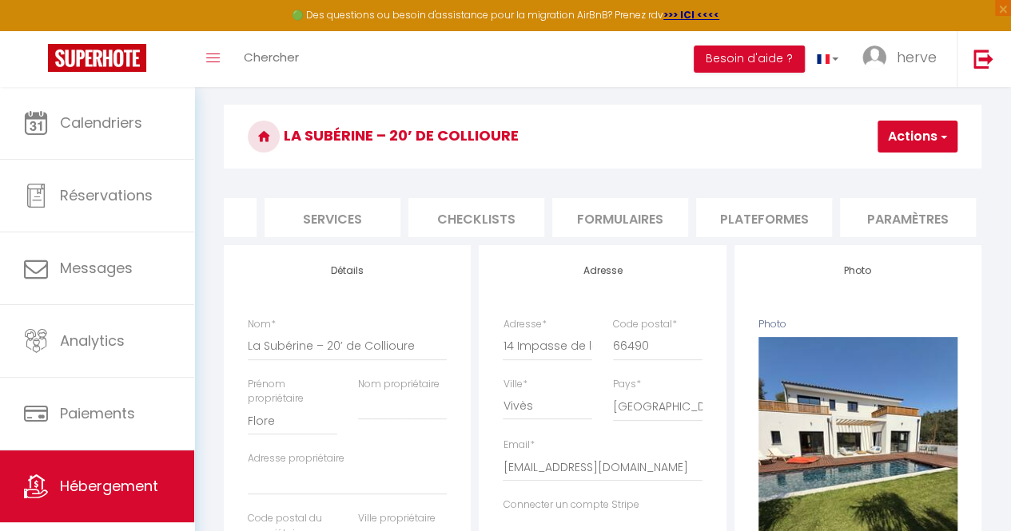
scroll to position [0, 427]
click at [747, 223] on li "Plateformes" at bounding box center [728, 217] width 136 height 39
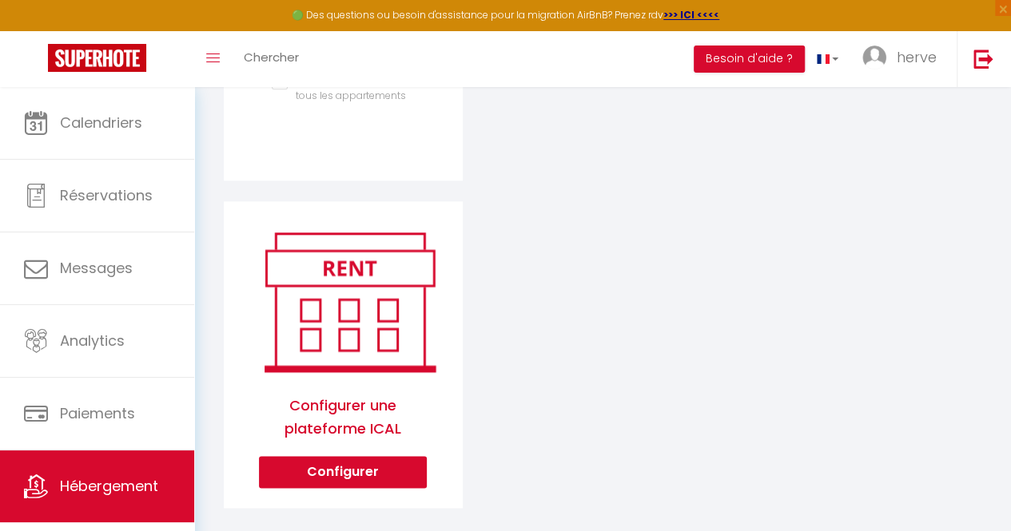
scroll to position [840, 0]
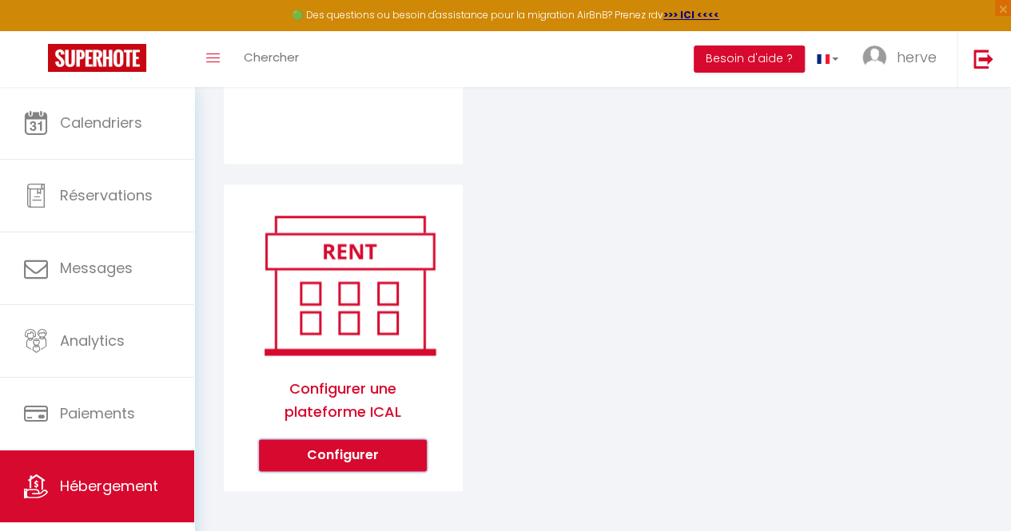
click at [359, 451] on button "Configurer" at bounding box center [343, 455] width 168 height 32
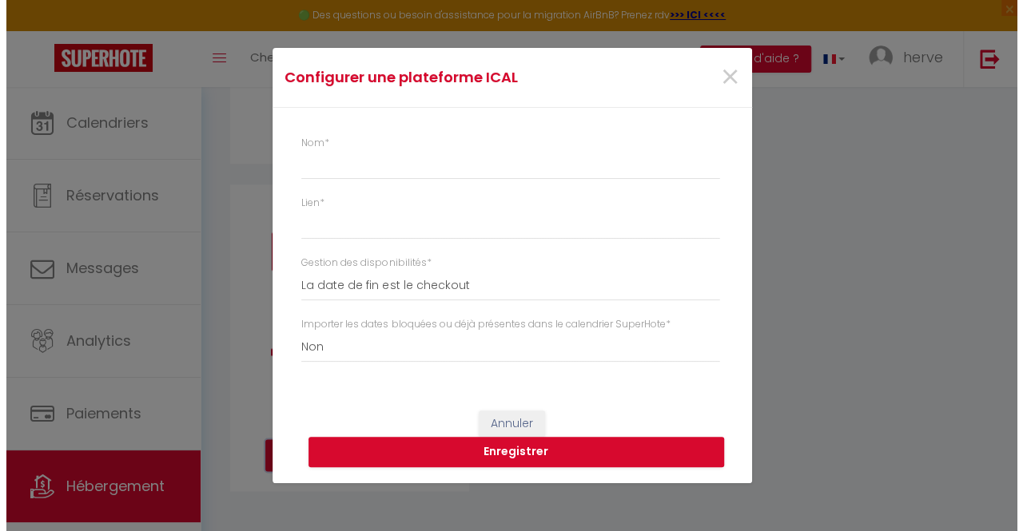
scroll to position [828, 0]
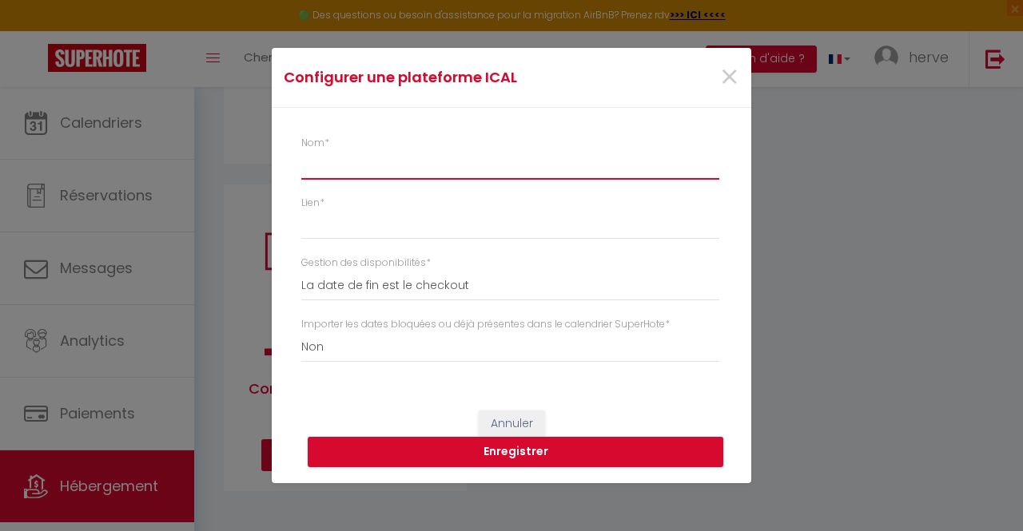
click at [344, 174] on input "Nom *" at bounding box center [510, 165] width 418 height 29
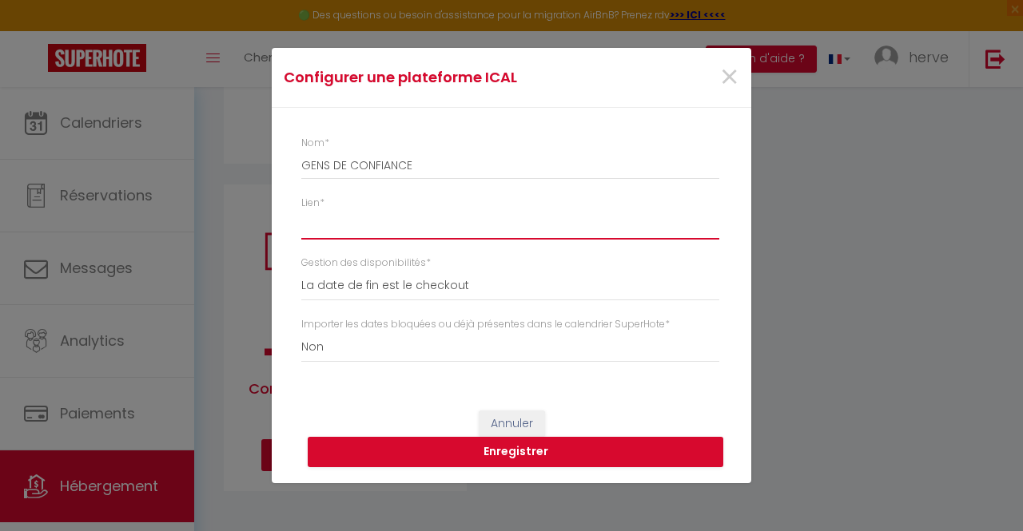
click at [335, 217] on input "Lien *" at bounding box center [510, 225] width 418 height 29
paste input "[URL][DOMAIN_NAME]"
click at [535, 455] on button "Enregistrer" at bounding box center [516, 452] width 416 height 30
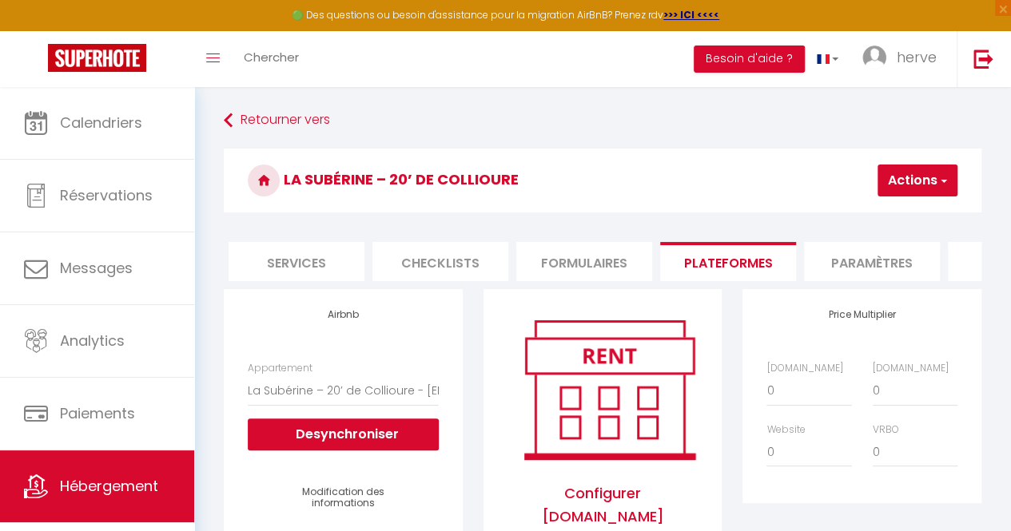
click at [298, 264] on li "Info" at bounding box center [292, 261] width 136 height 39
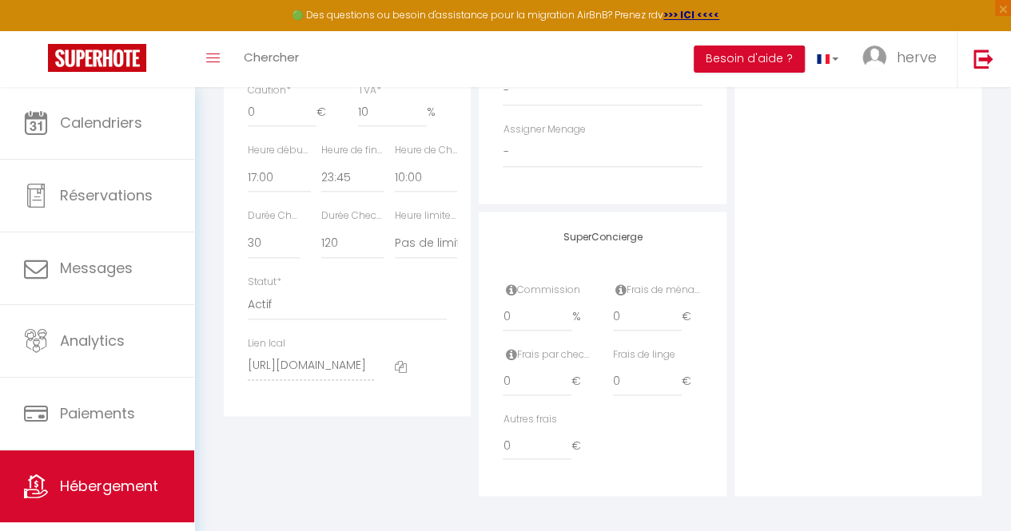
scroll to position [887, 0]
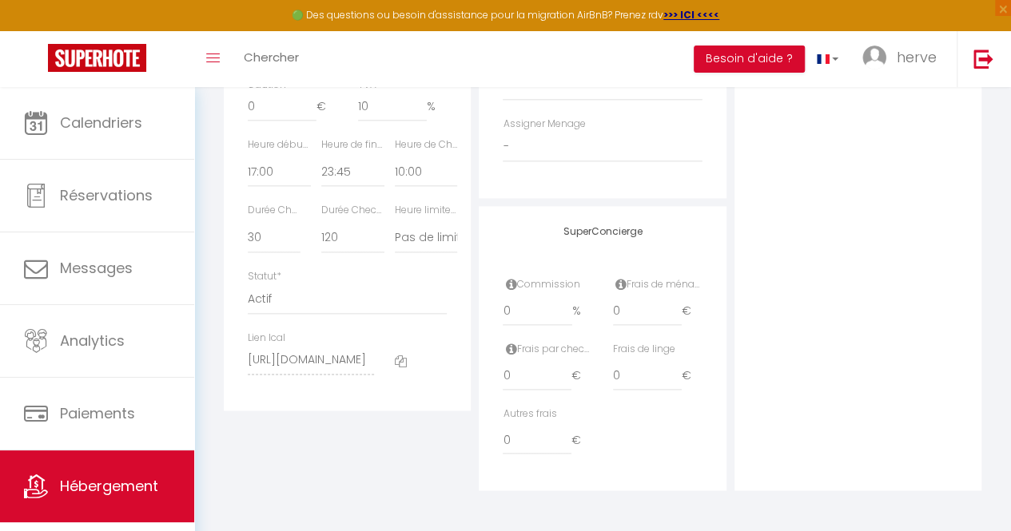
click at [395, 368] on icon at bounding box center [401, 362] width 12 height 12
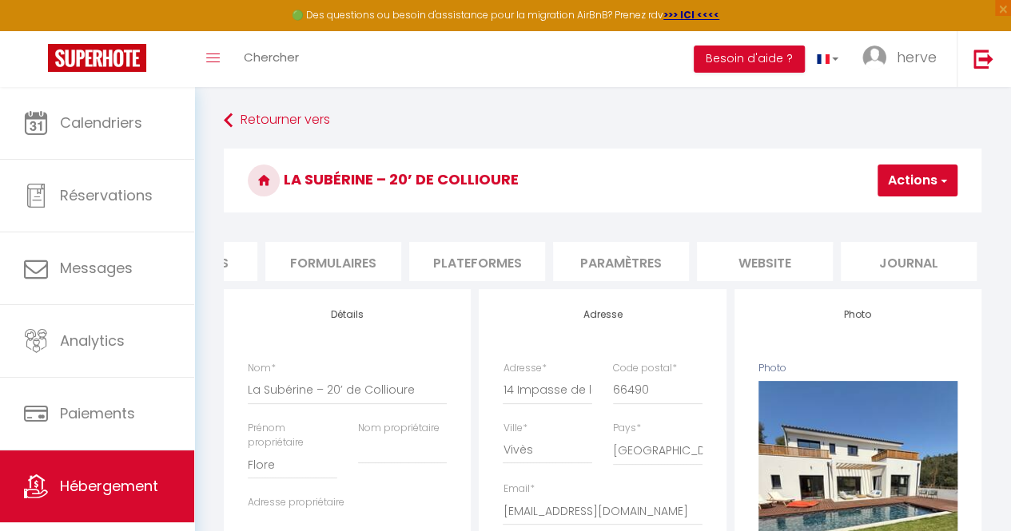
scroll to position [0, 681]
click at [478, 274] on li "Plateformes" at bounding box center [474, 261] width 136 height 39
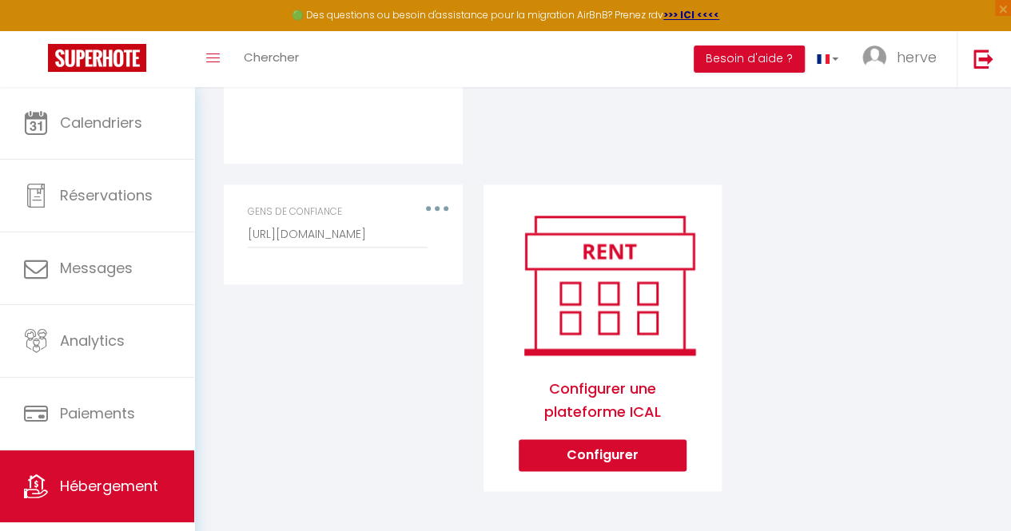
scroll to position [840, 0]
click at [618, 464] on button "Configurer" at bounding box center [603, 455] width 168 height 32
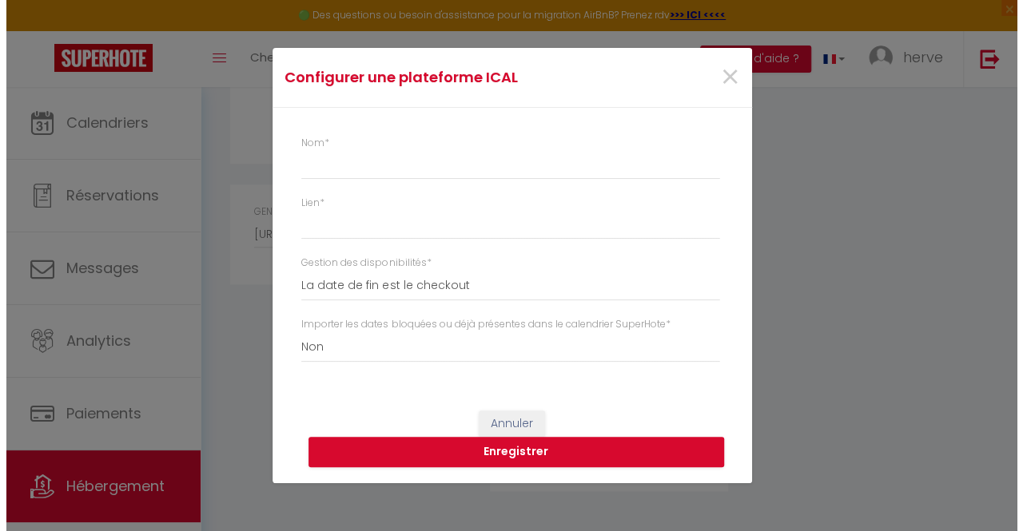
scroll to position [0, 669]
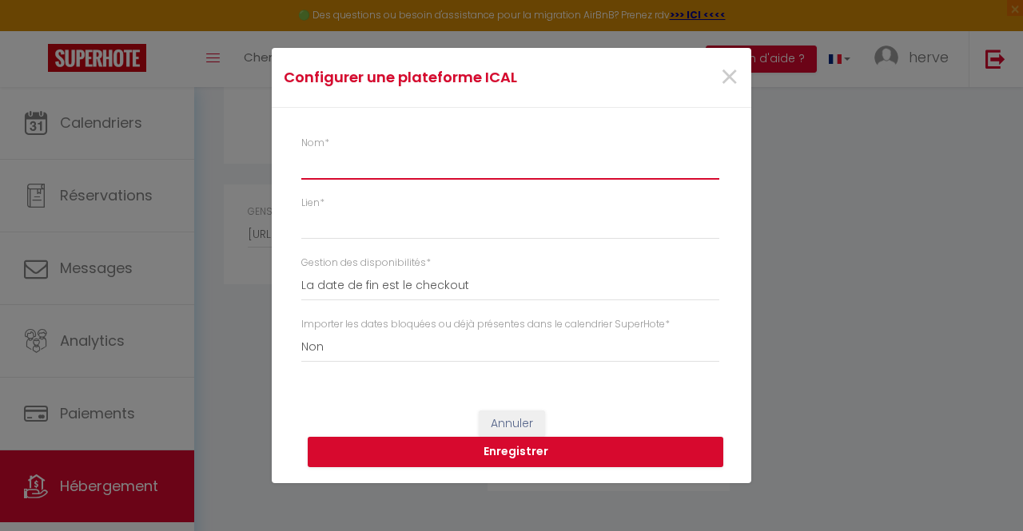
click at [489, 166] on input "Nom *" at bounding box center [510, 165] width 418 height 29
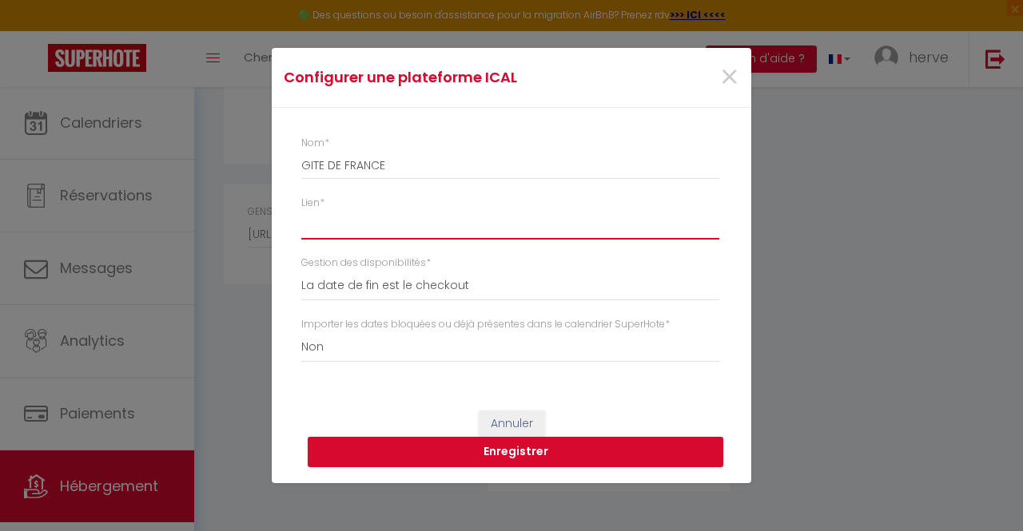
click at [382, 212] on input "Lien *" at bounding box center [510, 225] width 418 height 29
paste input "[URL][DOMAIN_NAME][DOMAIN_NAME]"
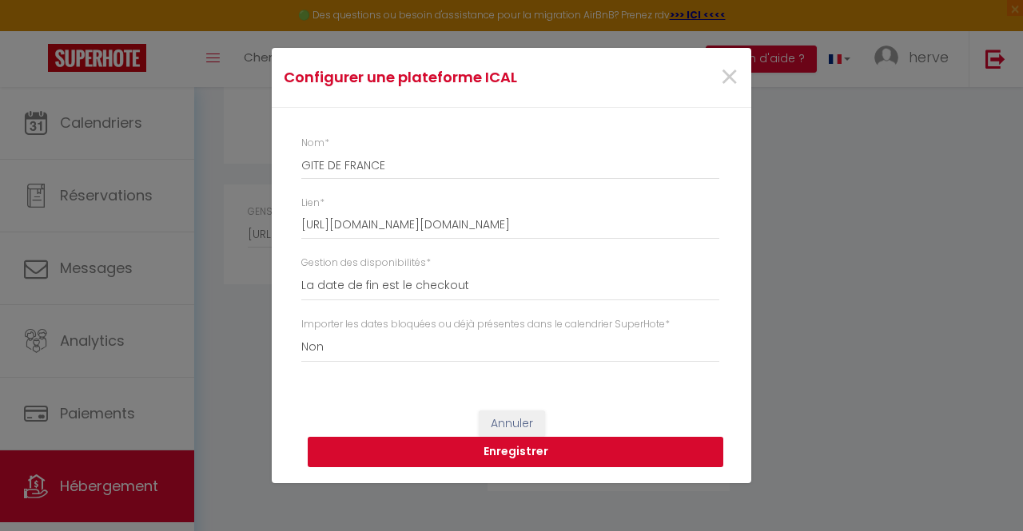
scroll to position [0, 0]
click at [435, 448] on button "Enregistrer" at bounding box center [516, 452] width 416 height 30
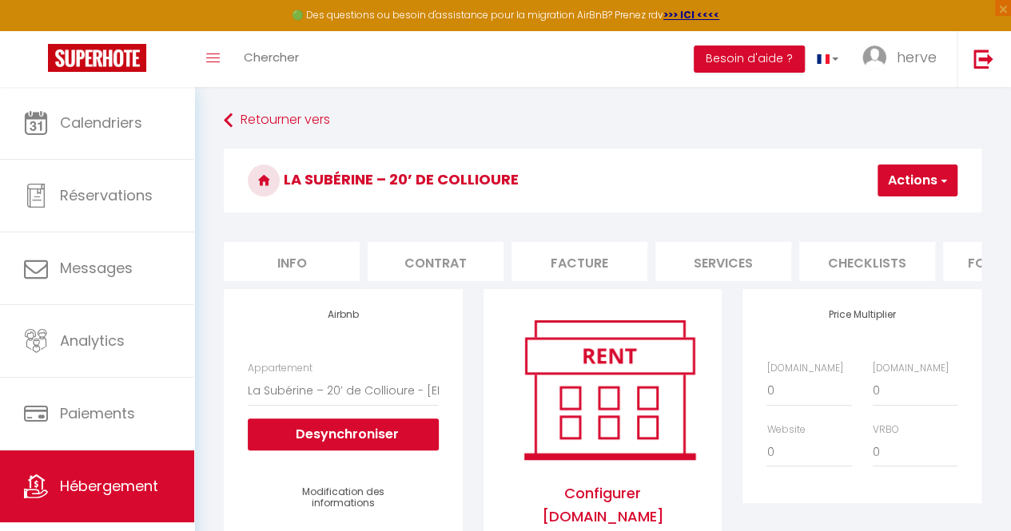
click at [292, 263] on li "Info" at bounding box center [292, 261] width 136 height 39
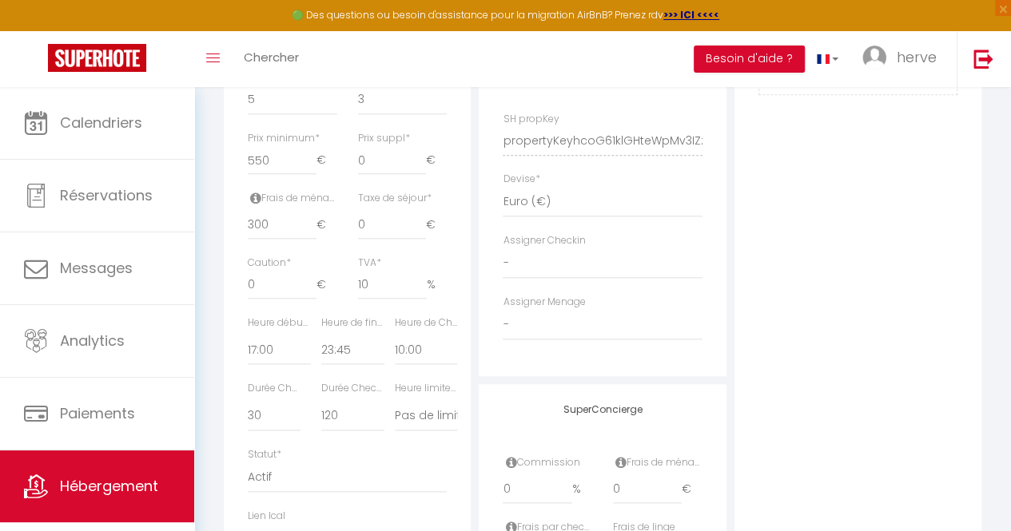
scroll to position [887, 0]
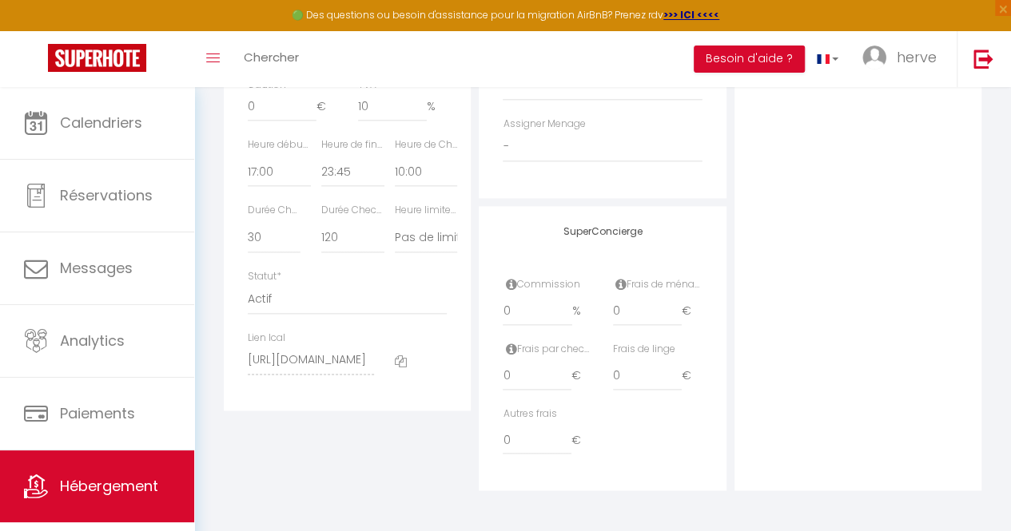
click at [404, 368] on icon at bounding box center [401, 362] width 12 height 12
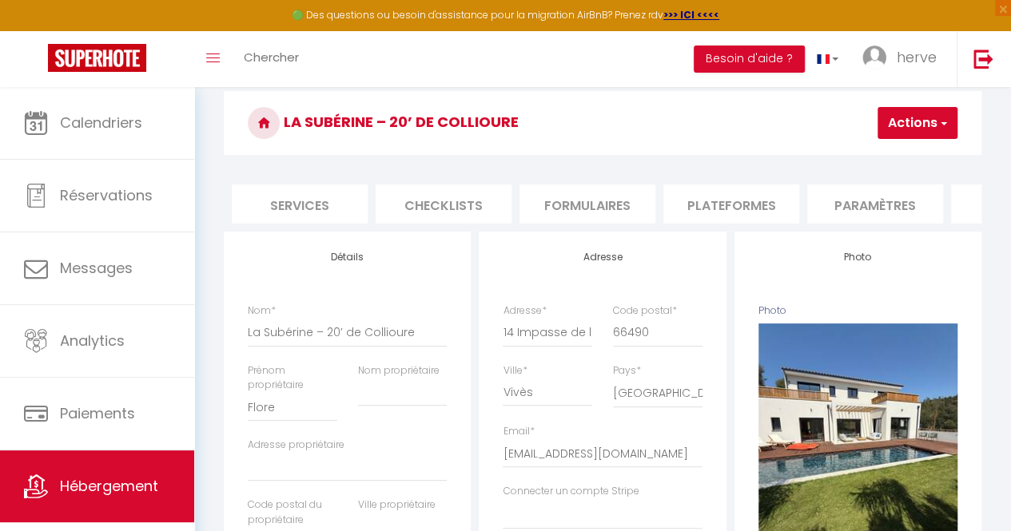
scroll to position [0, 427]
click at [764, 201] on li "Plateformes" at bounding box center [728, 204] width 136 height 39
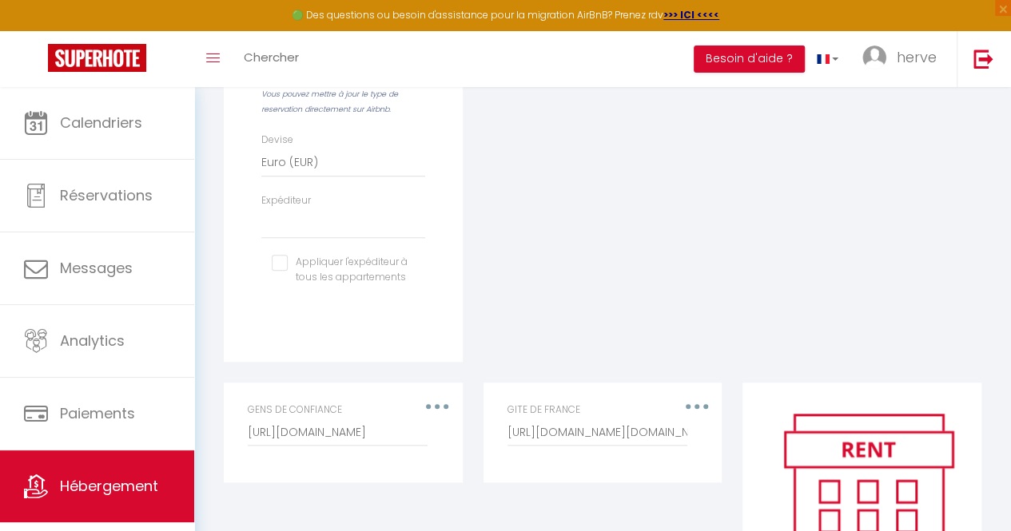
scroll to position [840, 0]
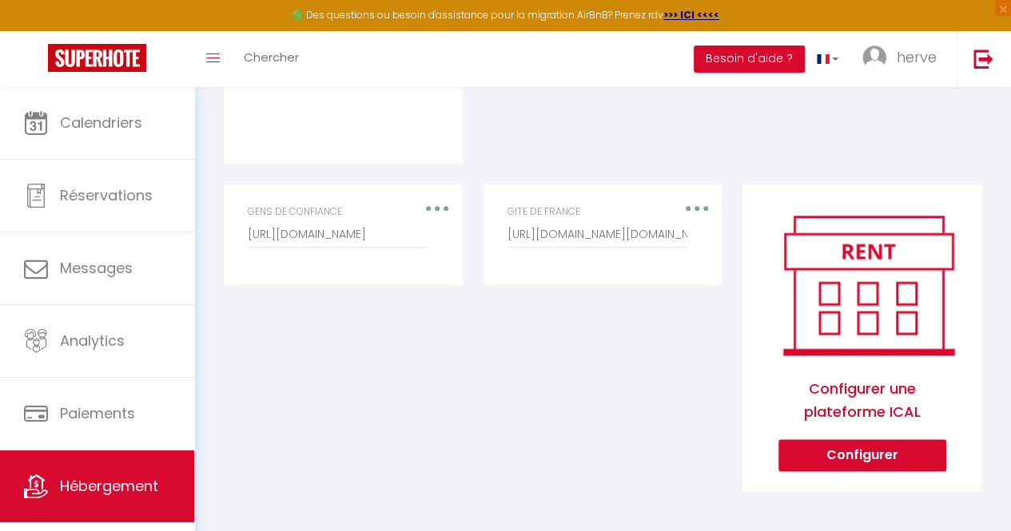
click at [694, 205] on div "GITE DE FRANCE [URL][DOMAIN_NAME][DOMAIN_NAME]" at bounding box center [602, 227] width 190 height 44
click at [588, 228] on input "[URL][DOMAIN_NAME][DOMAIN_NAME]" at bounding box center [597, 234] width 180 height 29
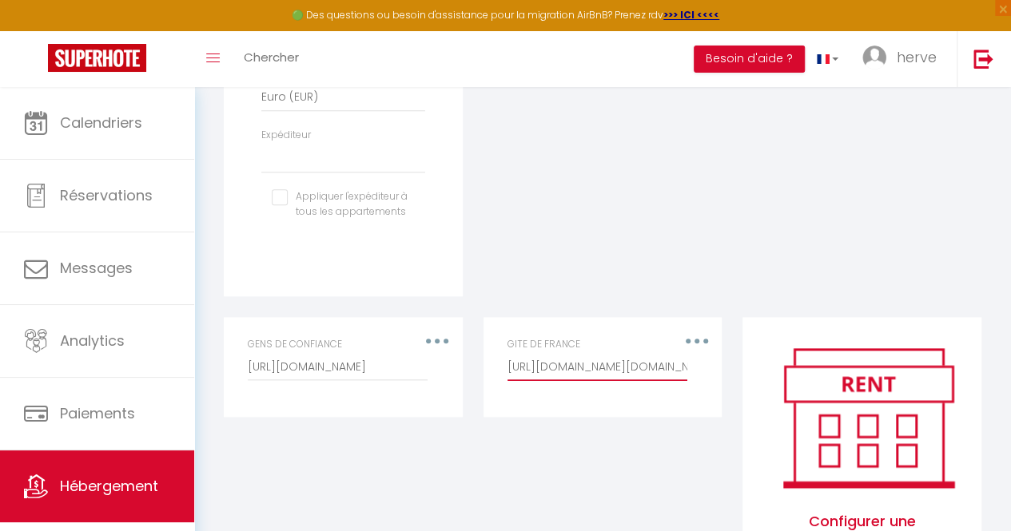
scroll to position [647, 0]
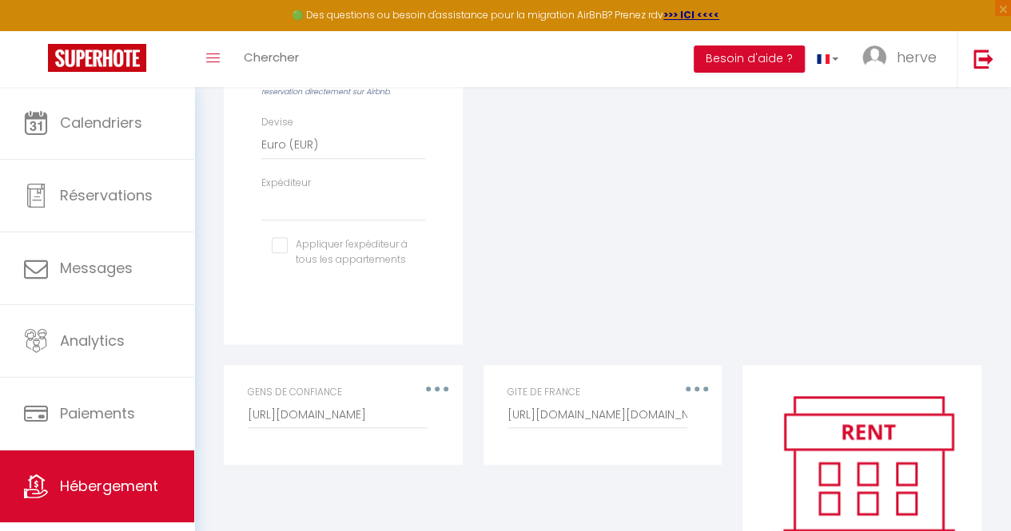
click at [693, 390] on button "button" at bounding box center [696, 388] width 42 height 30
click at [698, 400] on div "GITE DE FRANCE [URL][DOMAIN_NAME][DOMAIN_NAME]" at bounding box center [603, 415] width 212 height 60
click at [686, 405] on div "GITE DE FRANCE [URL][DOMAIN_NAME][DOMAIN_NAME]" at bounding box center [602, 407] width 190 height 44
click at [697, 400] on div "GITE DE FRANCE [URL][DOMAIN_NAME][DOMAIN_NAME]" at bounding box center [602, 407] width 190 height 44
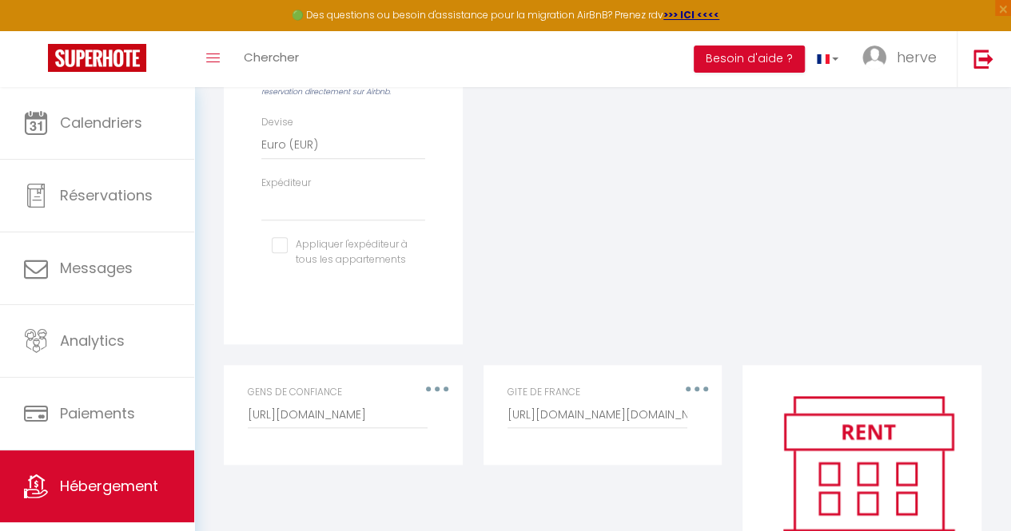
click at [766, 199] on div "Price Multiplier [DOMAIN_NAME] 0 + 1 % + 2 % + 3 % + 4 % + 5 % + 6 % + 7 %" at bounding box center [862, 3] width 260 height 723
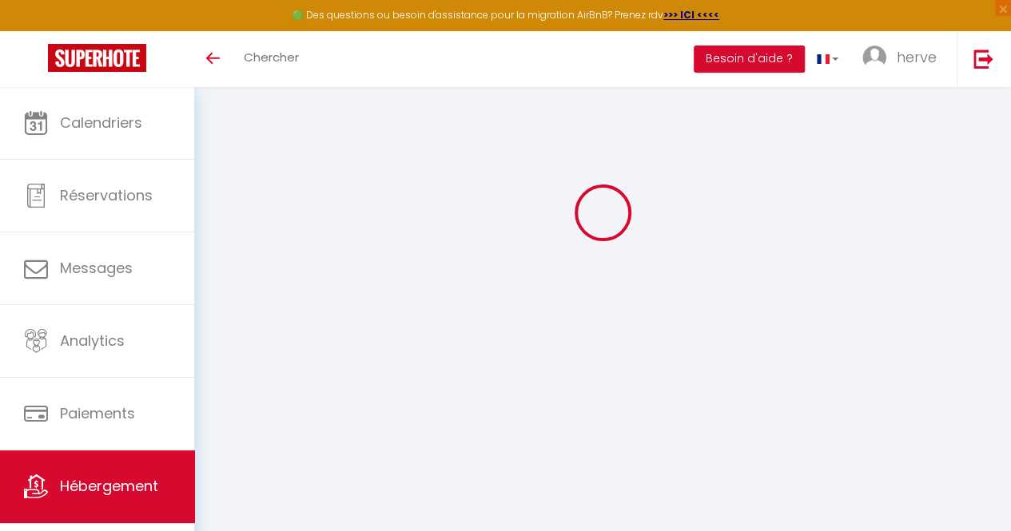
select select "22757-1456324469065334254"
select select
select select "EUR"
select select
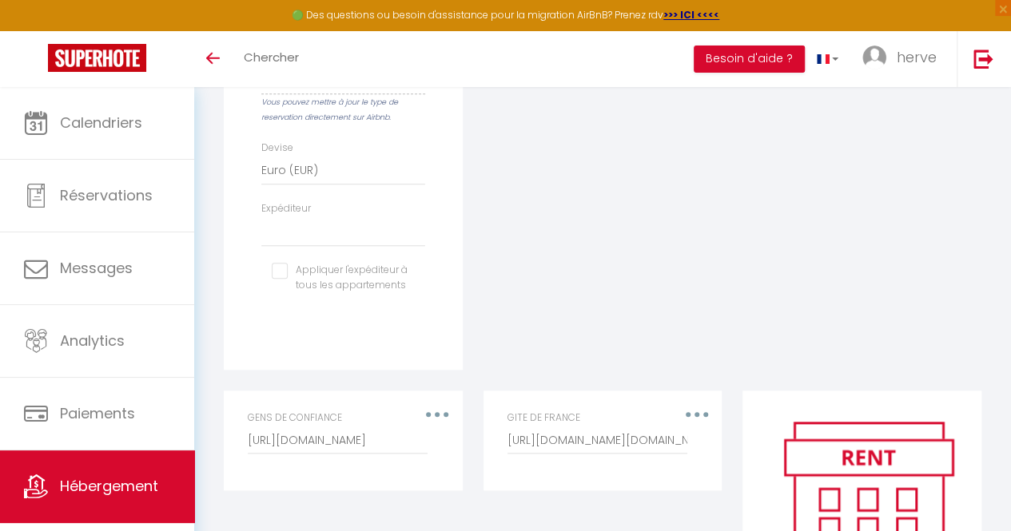
scroll to position [608, 0]
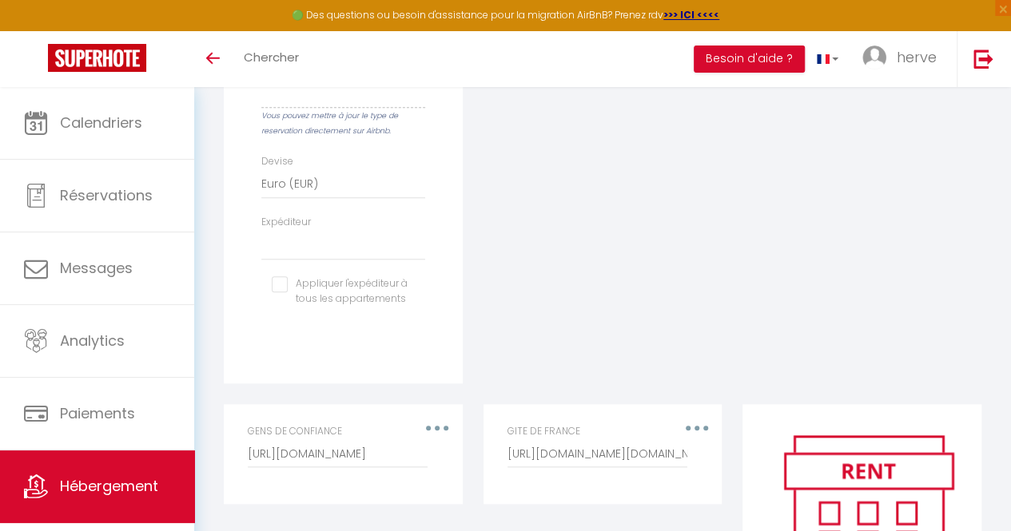
click at [695, 442] on div "GITE DE FRANCE [URL][DOMAIN_NAME][DOMAIN_NAME]" at bounding box center [602, 446] width 190 height 44
click at [695, 438] on div "GITE DE FRANCE [URL][DOMAIN_NAME][DOMAIN_NAME]" at bounding box center [602, 446] width 190 height 44
click at [593, 429] on div "Editer Supprimer GITE DE FRANCE https://reservation.itea.fr/iCal_c30216f4054b55…" at bounding box center [602, 454] width 238 height 100
click at [560, 504] on div "Editer Supprimer GITE DE FRANCE https://reservation.itea.fr/iCal_c30216f4054b55…" at bounding box center [602, 454] width 238 height 100
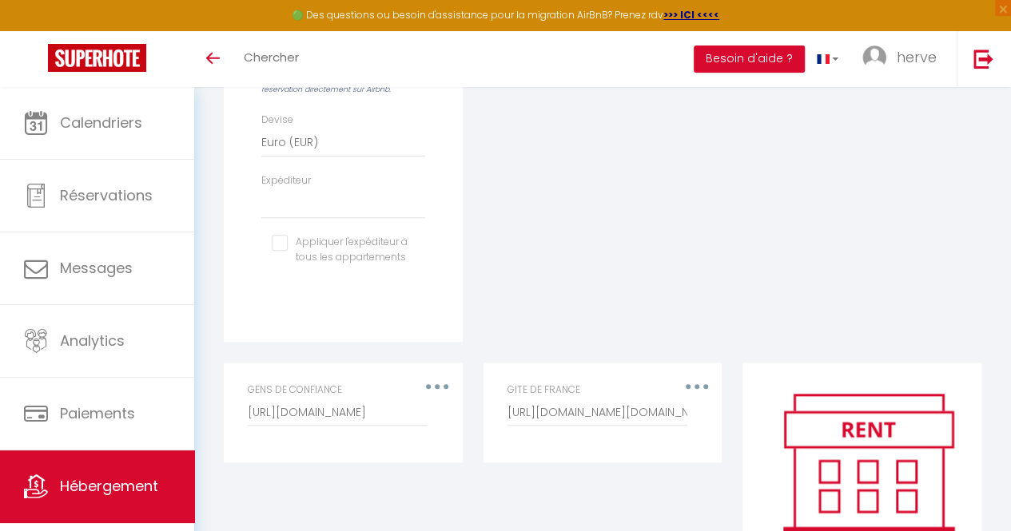
scroll to position [840, 0]
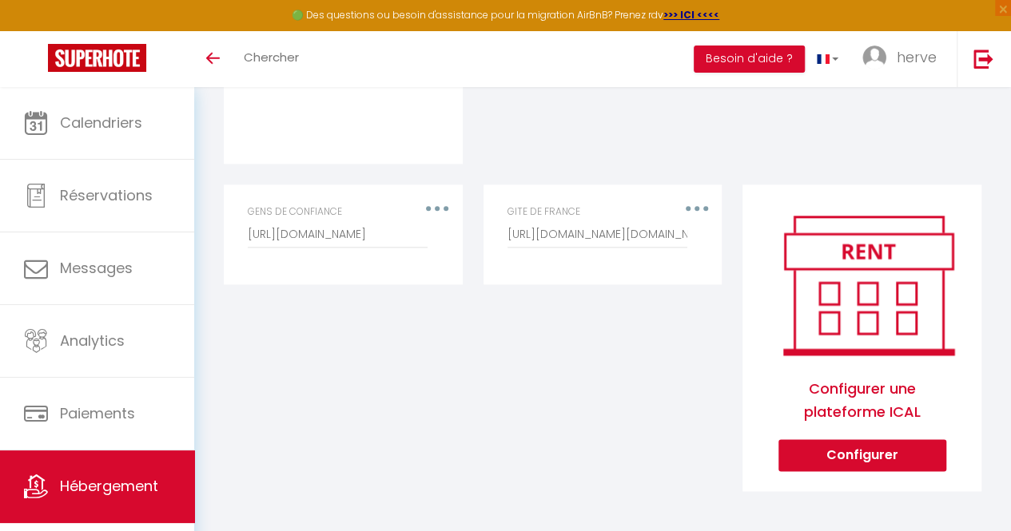
click at [519, 218] on label "GITE DE FRANCE" at bounding box center [543, 212] width 73 height 15
click at [427, 220] on input "[URL][DOMAIN_NAME]" at bounding box center [338, 234] width 180 height 29
click at [440, 212] on div "GENS DE CONFIANCE https://static.gensdeconfiance.com/calendars/04f84687-2a49-48…" at bounding box center [343, 235] width 212 height 60
click at [439, 205] on div "GENS DE CONFIANCE https://static.gensdeconfiance.com/calendars/04f84687-2a49-48…" at bounding box center [343, 235] width 212 height 60
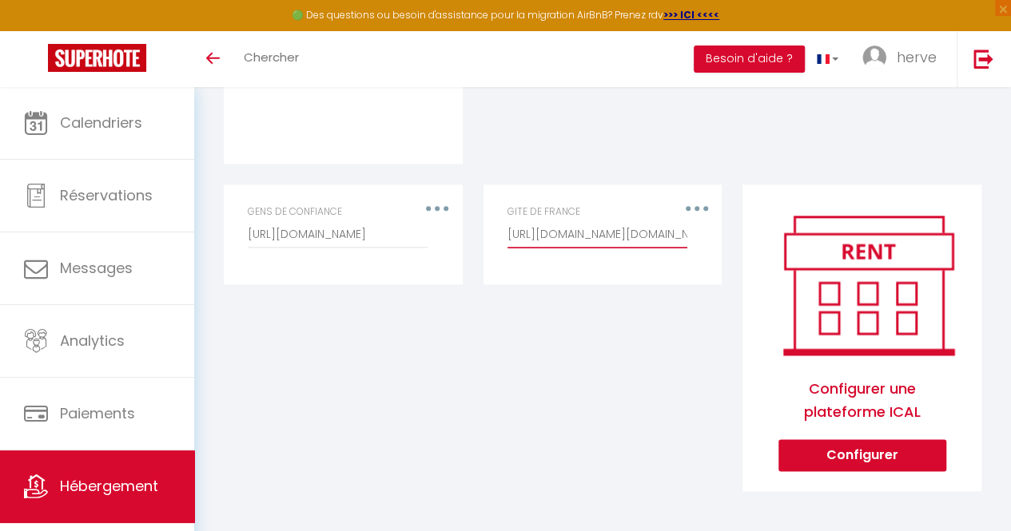
click at [511, 236] on input "[URL][DOMAIN_NAME][DOMAIN_NAME]" at bounding box center [597, 234] width 180 height 29
drag, startPoint x: 511, startPoint y: 236, endPoint x: 980, endPoint y: 234, distance: 468.2
type input "h"
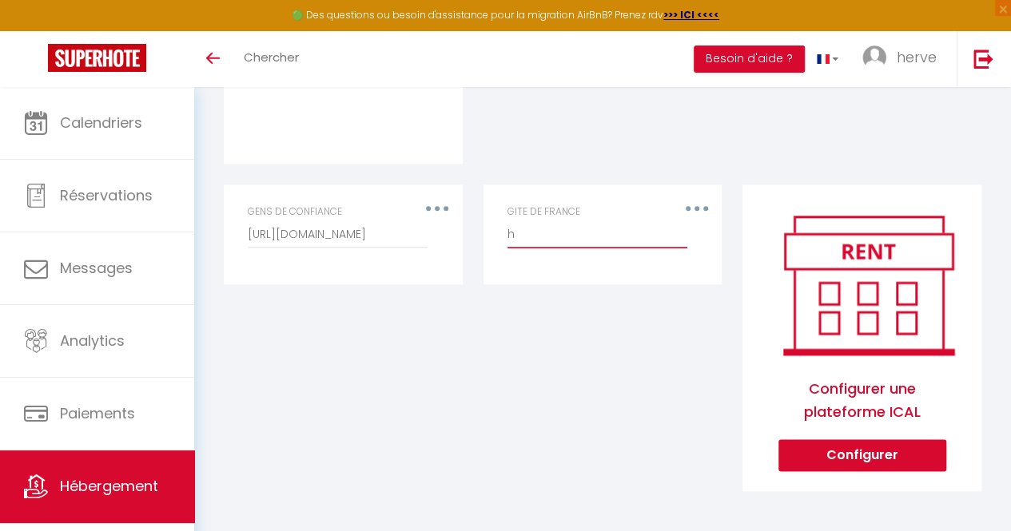
scroll to position [0, 0]
click button "Editer" at bounding box center [0, 0] width 0 height 0
type input "[URL][DOMAIN_NAME][DOMAIN_NAME]"
type input "GENS DE CONFIANCE"
type input "[URL][DOMAIN_NAME]"
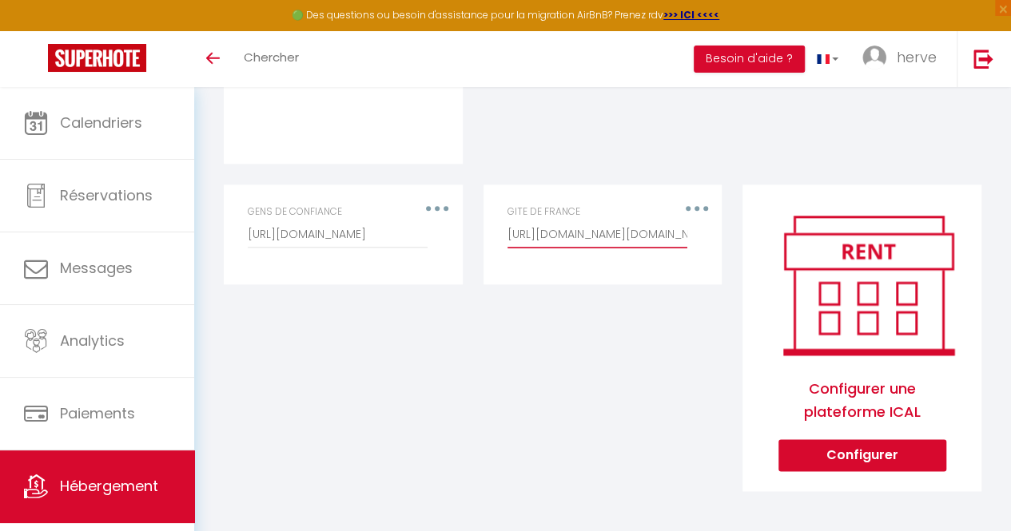
select select "1"
select select
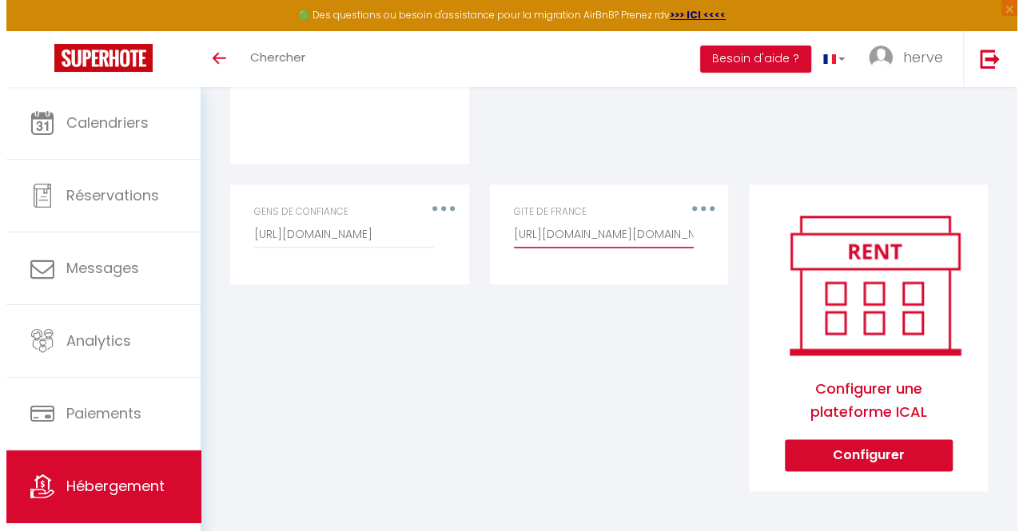
scroll to position [828, 0]
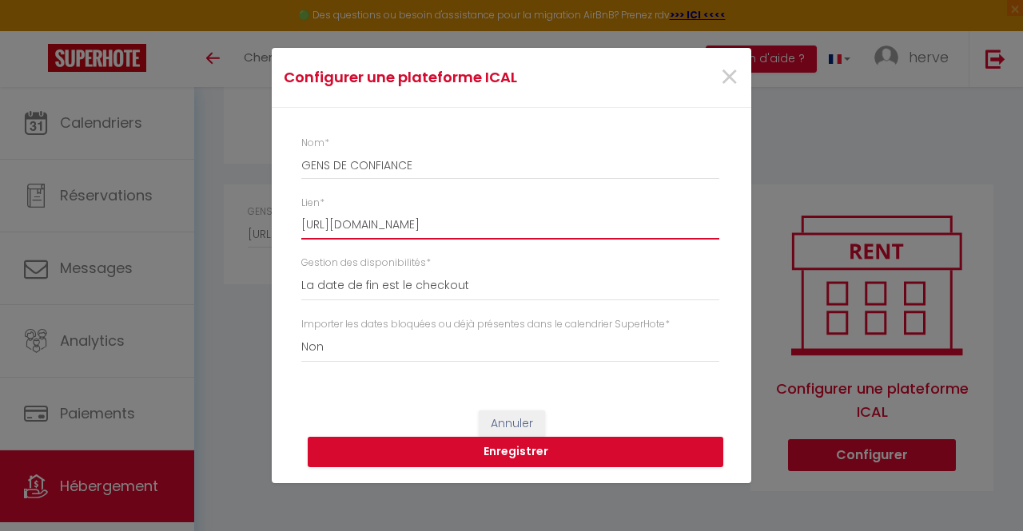
click at [331, 217] on input "[URL][DOMAIN_NAME]" at bounding box center [510, 225] width 418 height 29
click at [296, 222] on div "Nom * GENS DE CONFIANCE Lien * https://static.gensdeconfiance.com/calendars/04f…" at bounding box center [511, 251] width 479 height 286
click at [726, 76] on span "×" at bounding box center [729, 78] width 20 height 48
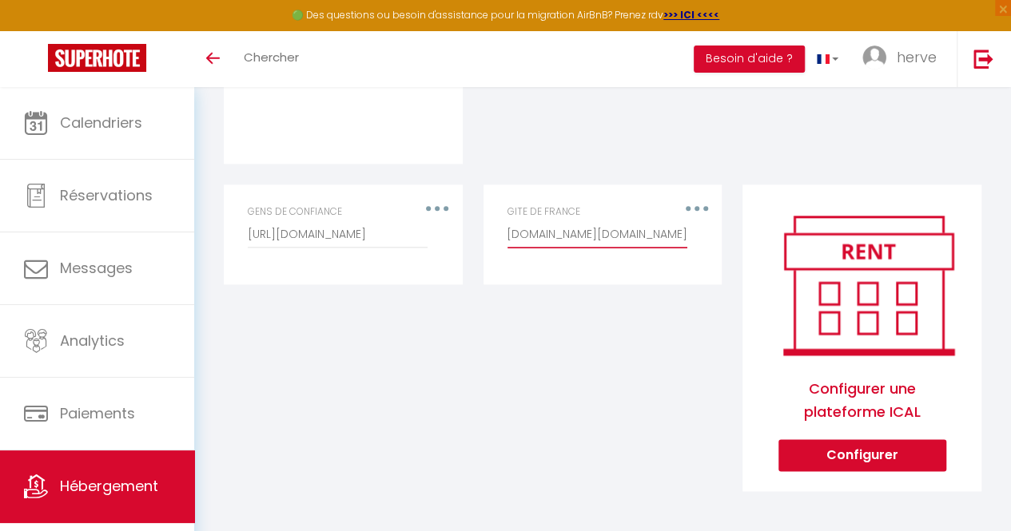
scroll to position [0, 461]
drag, startPoint x: 507, startPoint y: 233, endPoint x: 848, endPoint y: 236, distance: 341.2
click at [656, 428] on div "Editer Supprimer GITE DE FRANCE" at bounding box center [603, 349] width 260 height 328
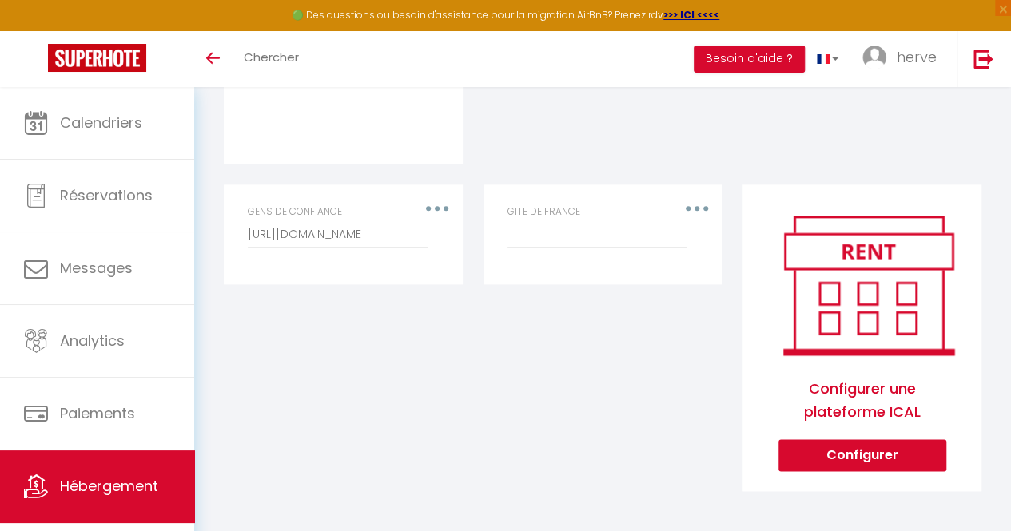
click at [694, 210] on div "GITE DE FRANCE" at bounding box center [602, 227] width 190 height 44
click at [692, 212] on div "GITE DE FRANCE" at bounding box center [602, 227] width 190 height 44
click at [690, 205] on div "GITE DE FRANCE" at bounding box center [602, 227] width 190 height 44
click at [694, 198] on button "button" at bounding box center [696, 208] width 42 height 30
click at [650, 280] on button "Supprimer" at bounding box center [653, 285] width 118 height 34
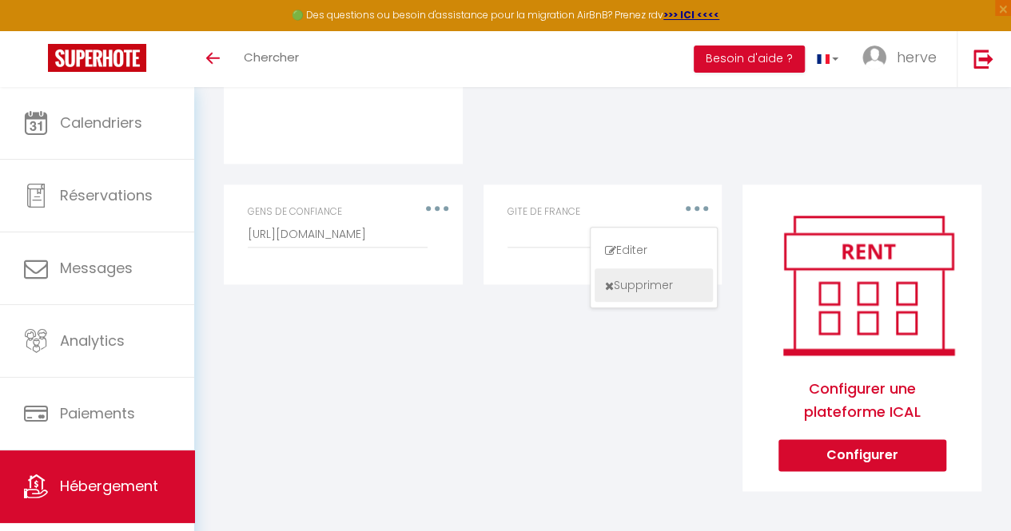
scroll to position [828, 0]
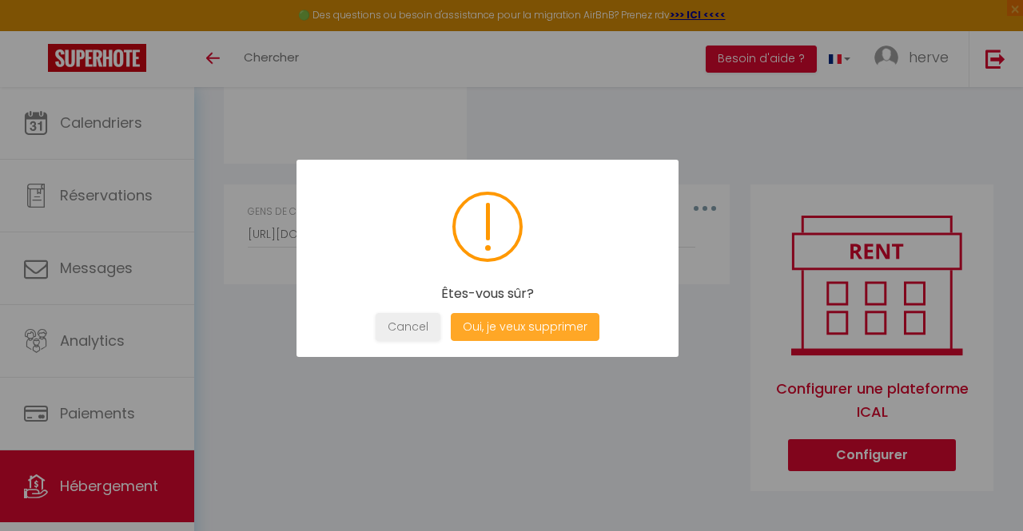
click at [560, 322] on button "Oui, je veux supprimer" at bounding box center [525, 327] width 149 height 28
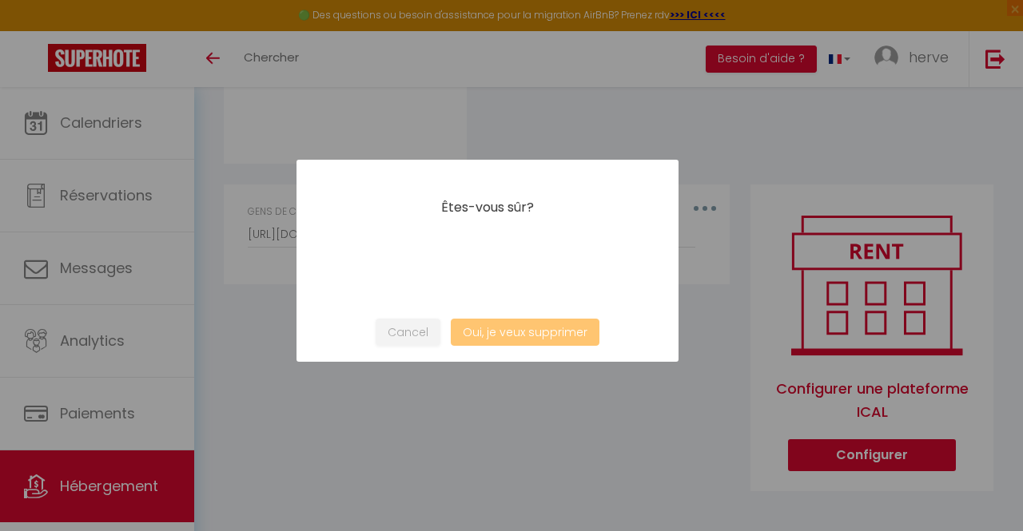
select select
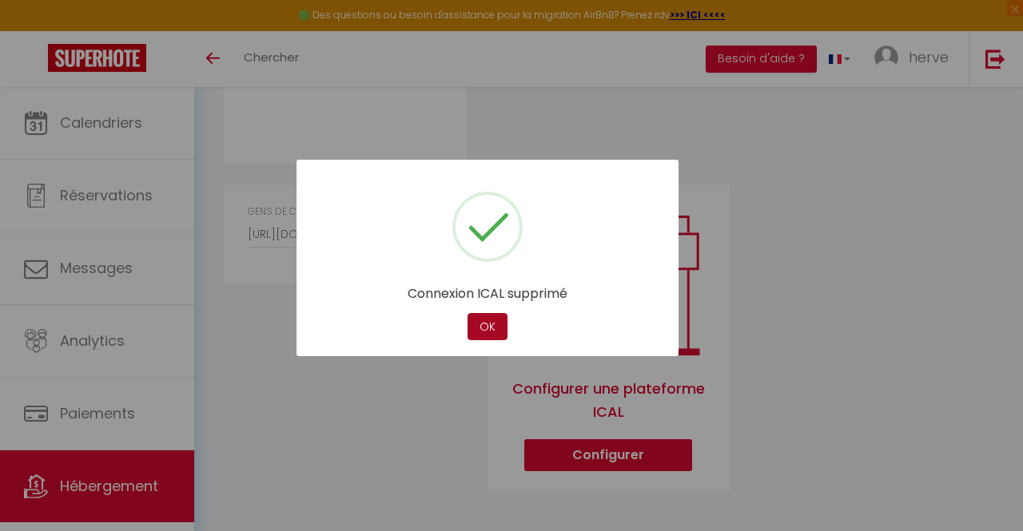
click at [479, 319] on button "OK" at bounding box center [487, 327] width 40 height 28
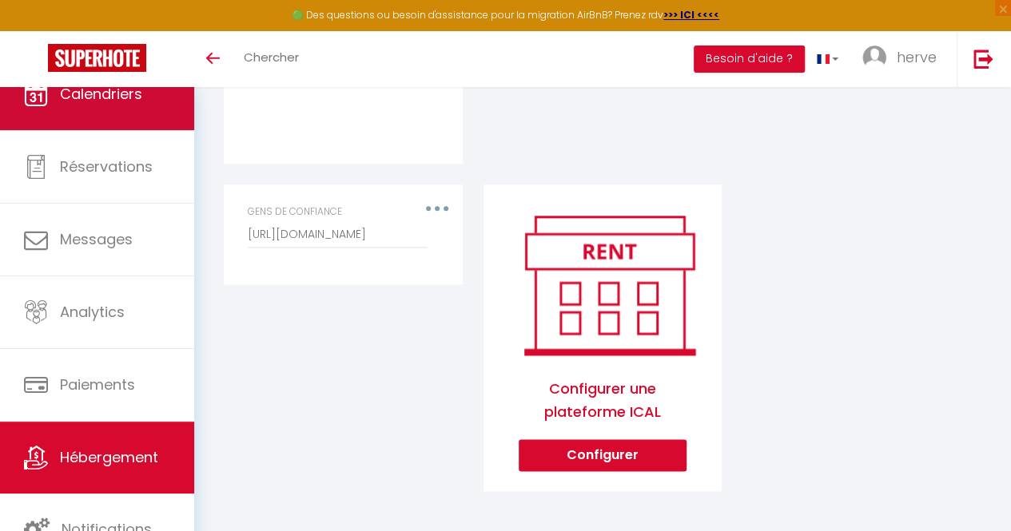
click at [61, 89] on span "Calendriers" at bounding box center [101, 94] width 82 height 20
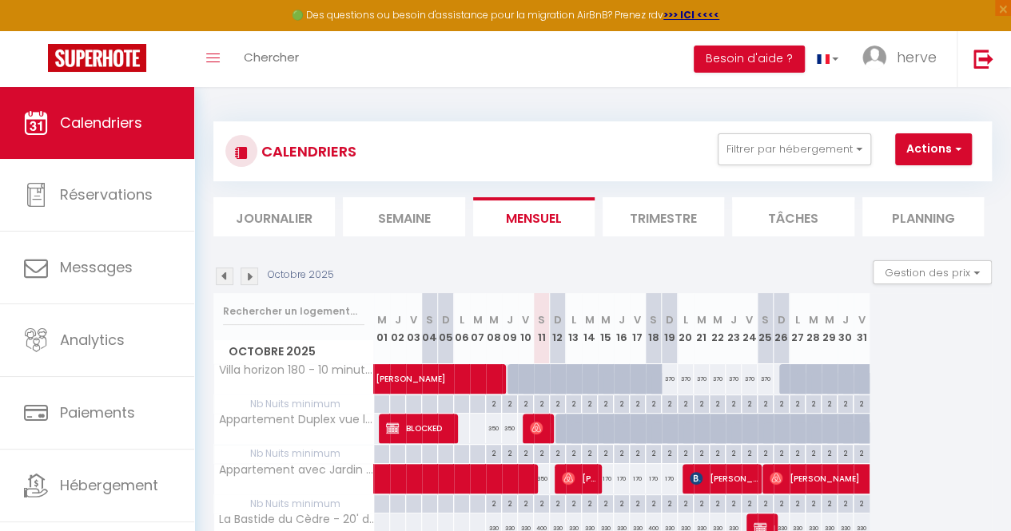
click at [254, 277] on img at bounding box center [250, 277] width 18 height 18
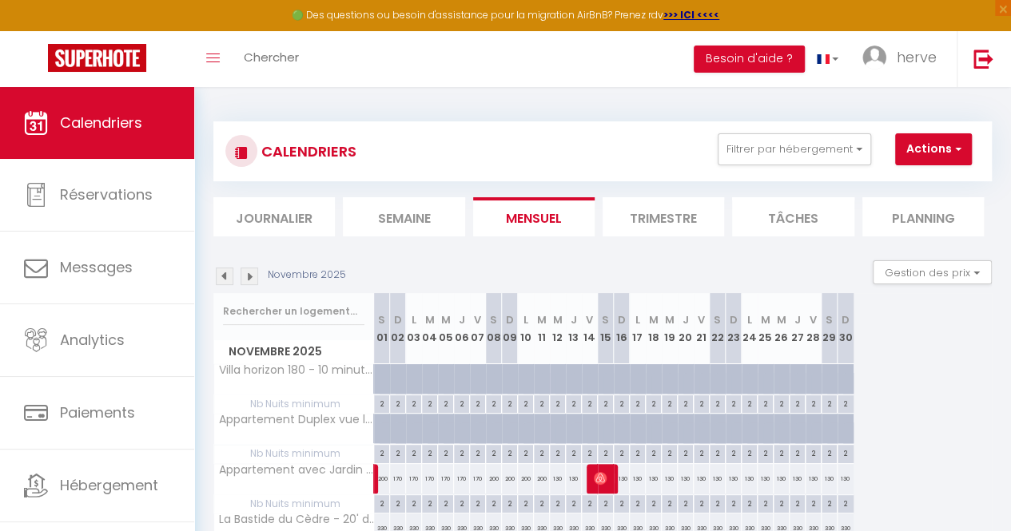
click at [254, 277] on img at bounding box center [250, 277] width 18 height 18
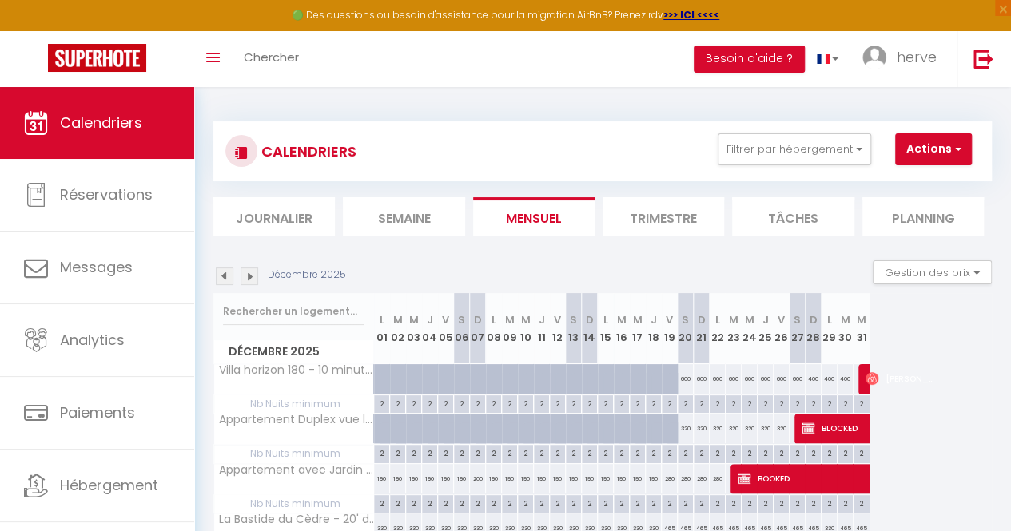
click at [254, 277] on img at bounding box center [250, 277] width 18 height 18
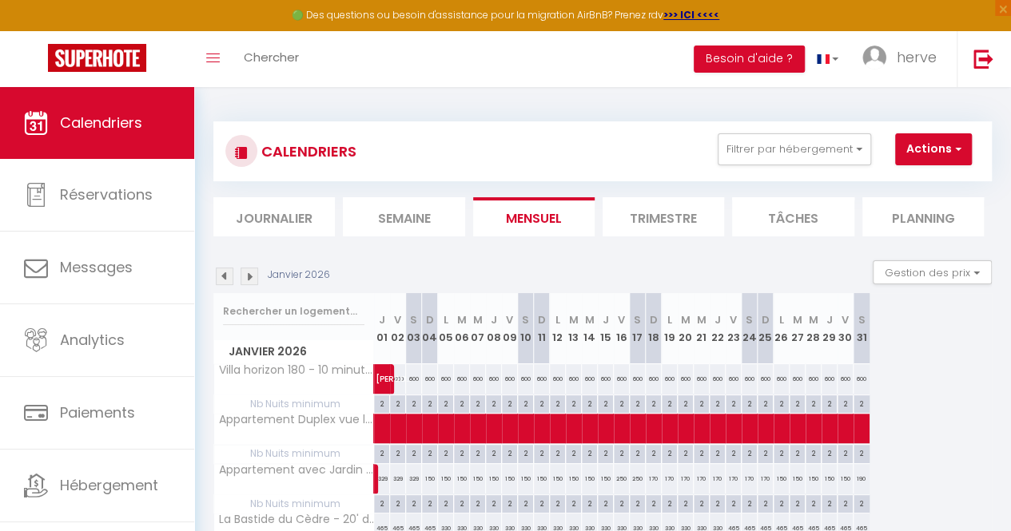
click at [225, 280] on img at bounding box center [225, 277] width 18 height 18
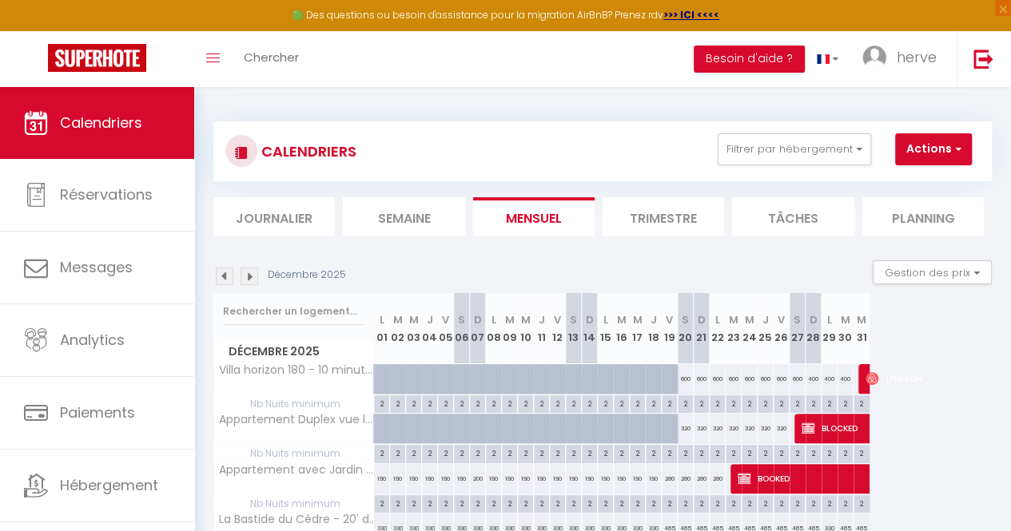
click at [252, 274] on img at bounding box center [250, 277] width 18 height 18
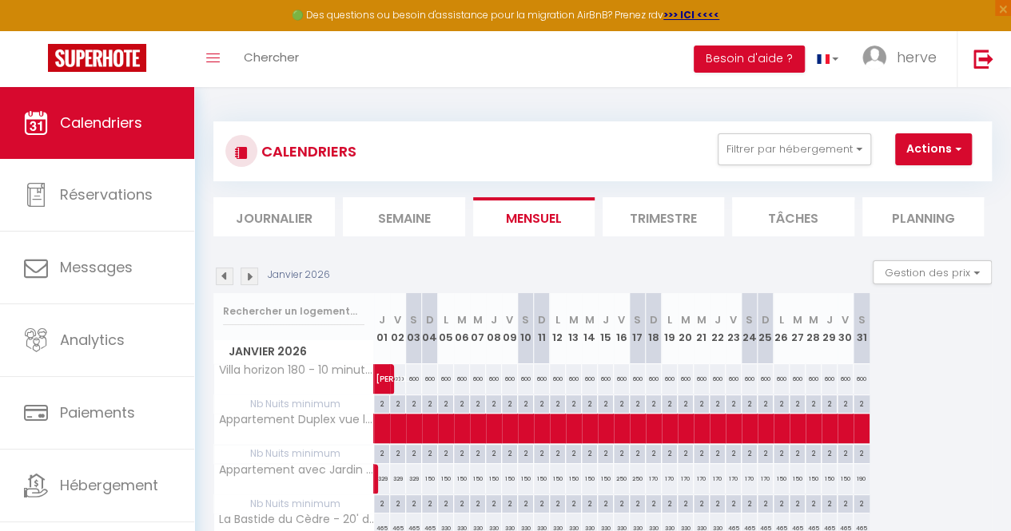
click at [252, 274] on img at bounding box center [250, 277] width 18 height 18
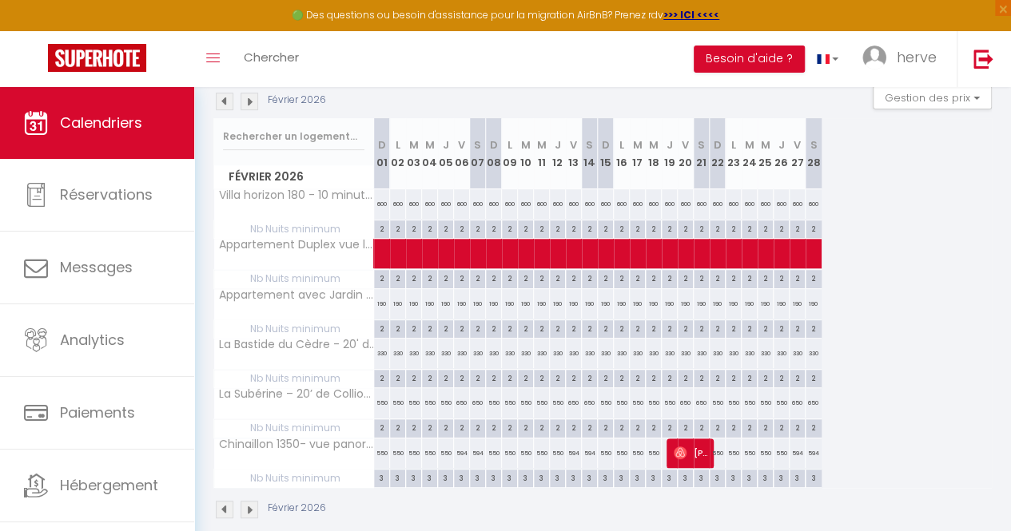
scroll to position [176, 0]
